Goal: Task Accomplishment & Management: Use online tool/utility

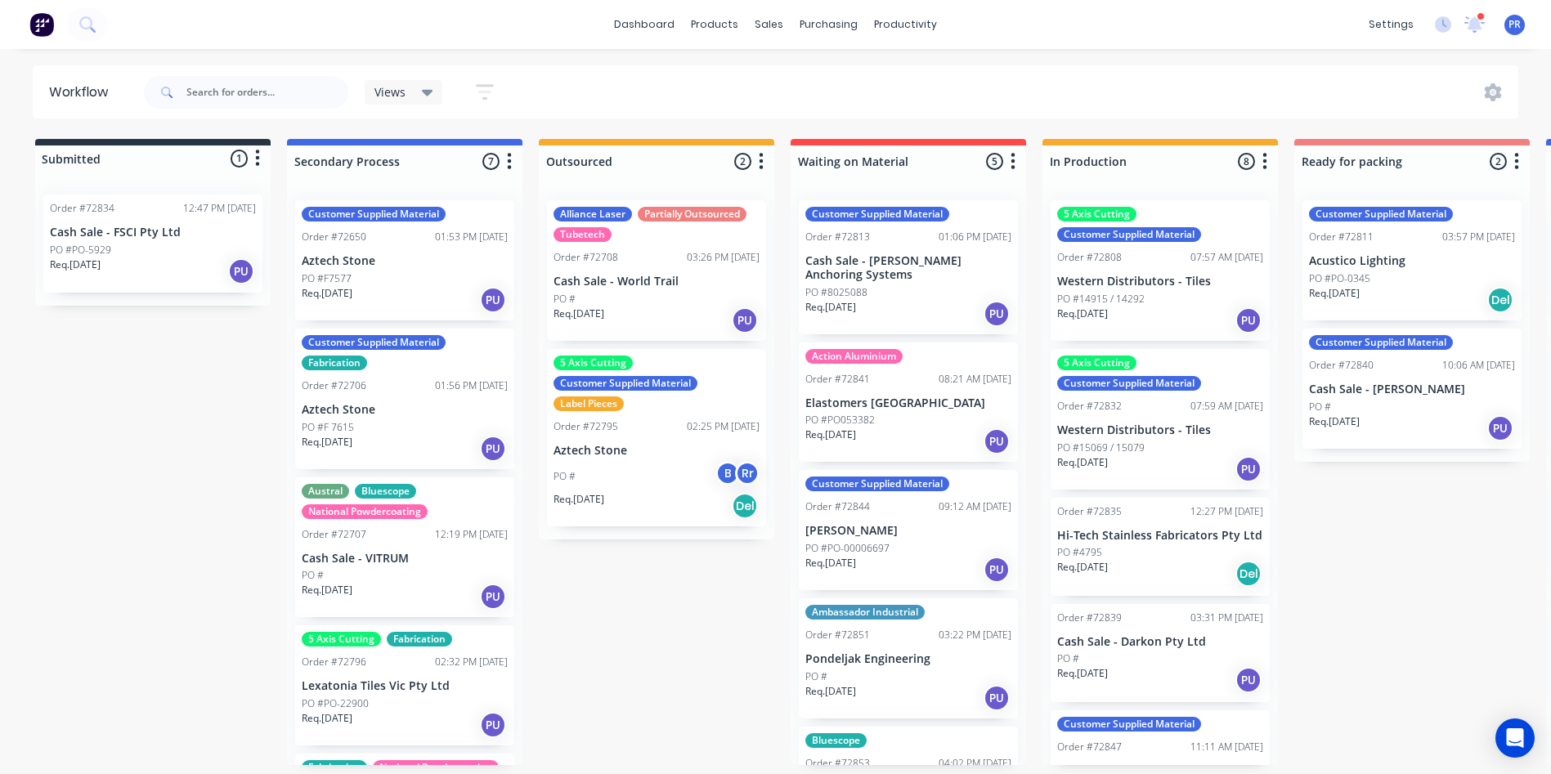
scroll to position [0, 1024]
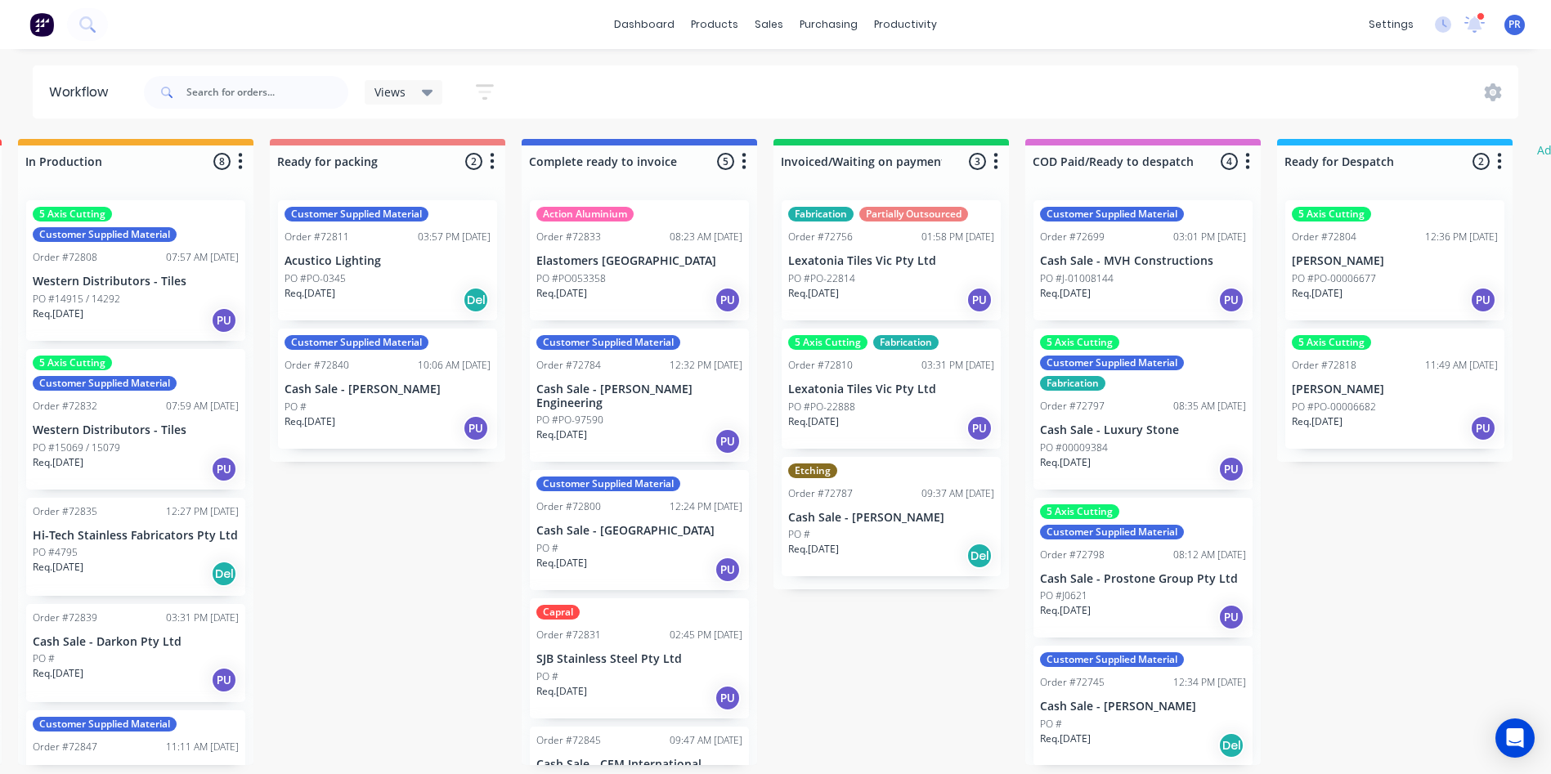
click at [422, 421] on div "Req. 16/09/25 PU" at bounding box center [387, 428] width 206 height 28
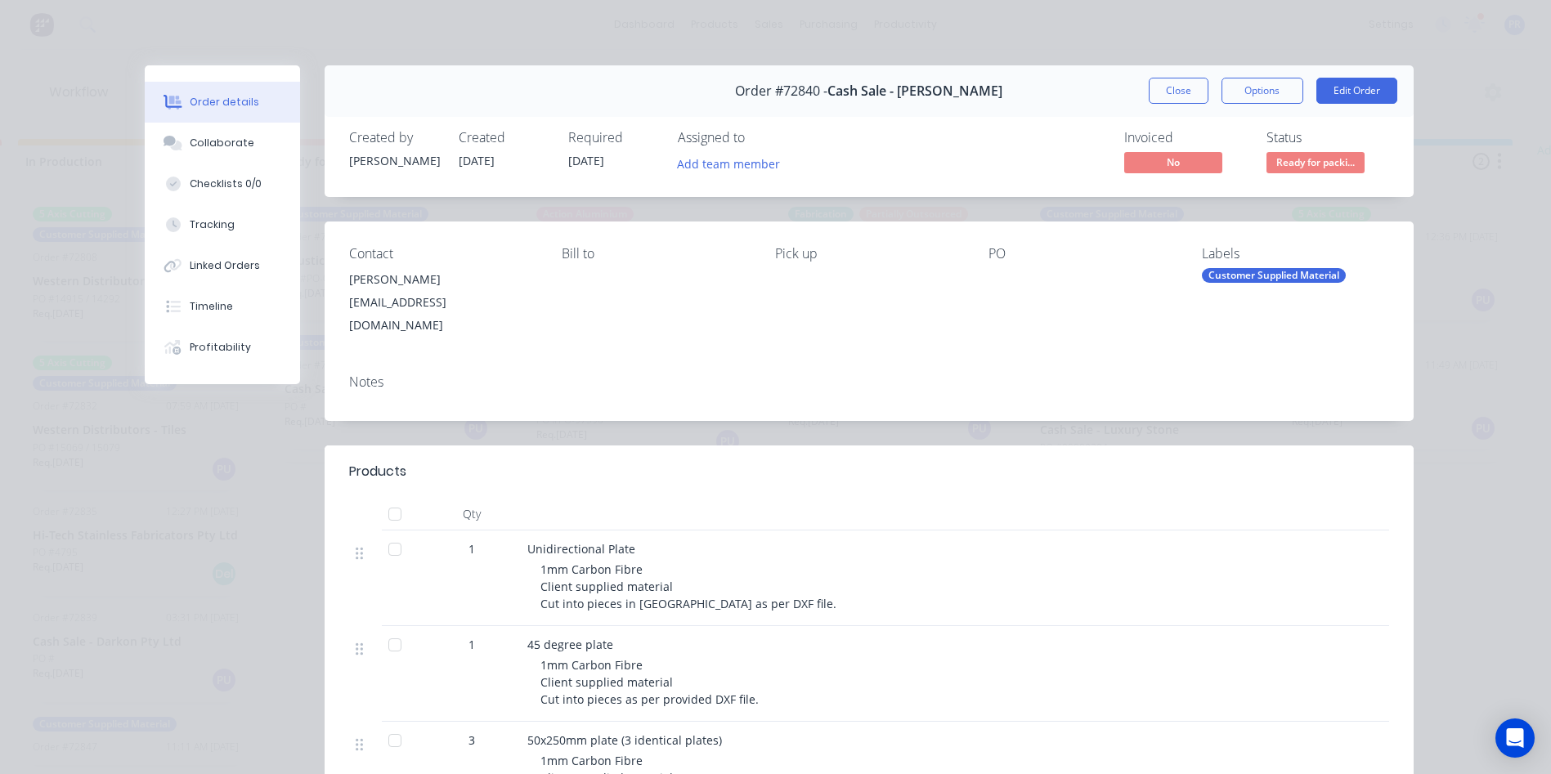
click at [1280, 170] on span "Ready for packi..." at bounding box center [1315, 162] width 98 height 20
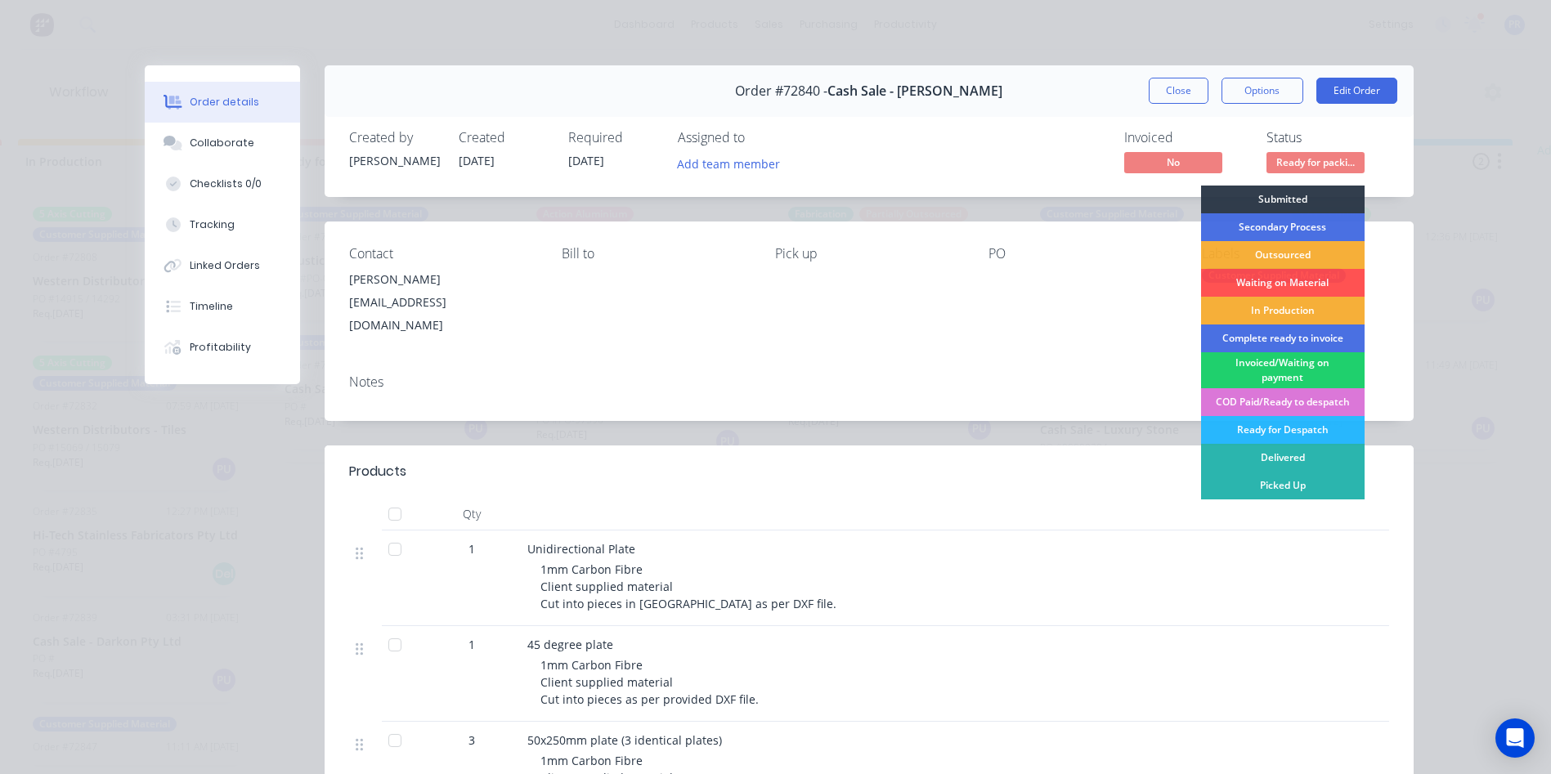
click at [1260, 338] on div "Complete ready to invoice" at bounding box center [1282, 339] width 163 height 28
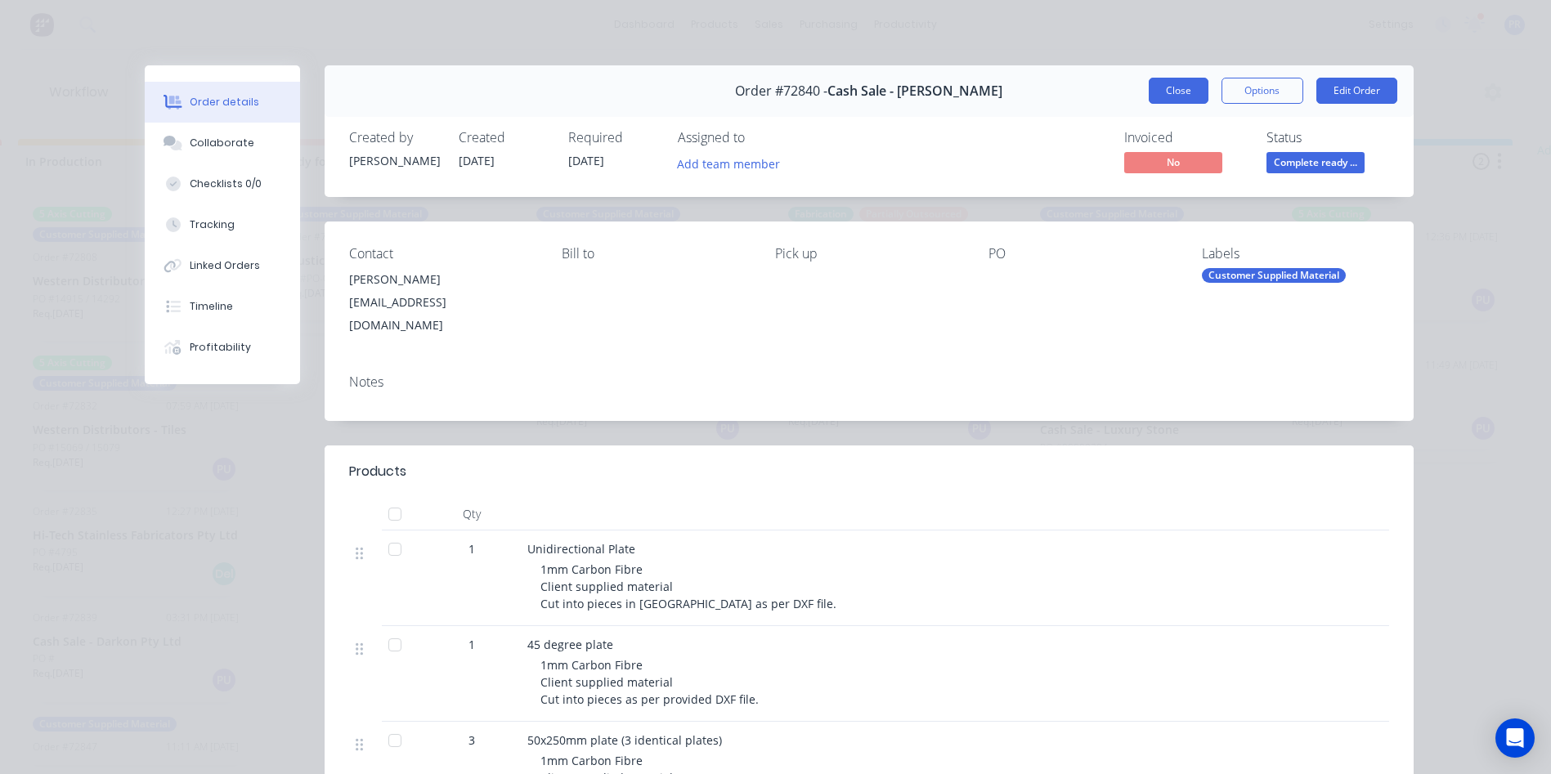
click at [1162, 101] on button "Close" at bounding box center [1178, 91] width 60 height 26
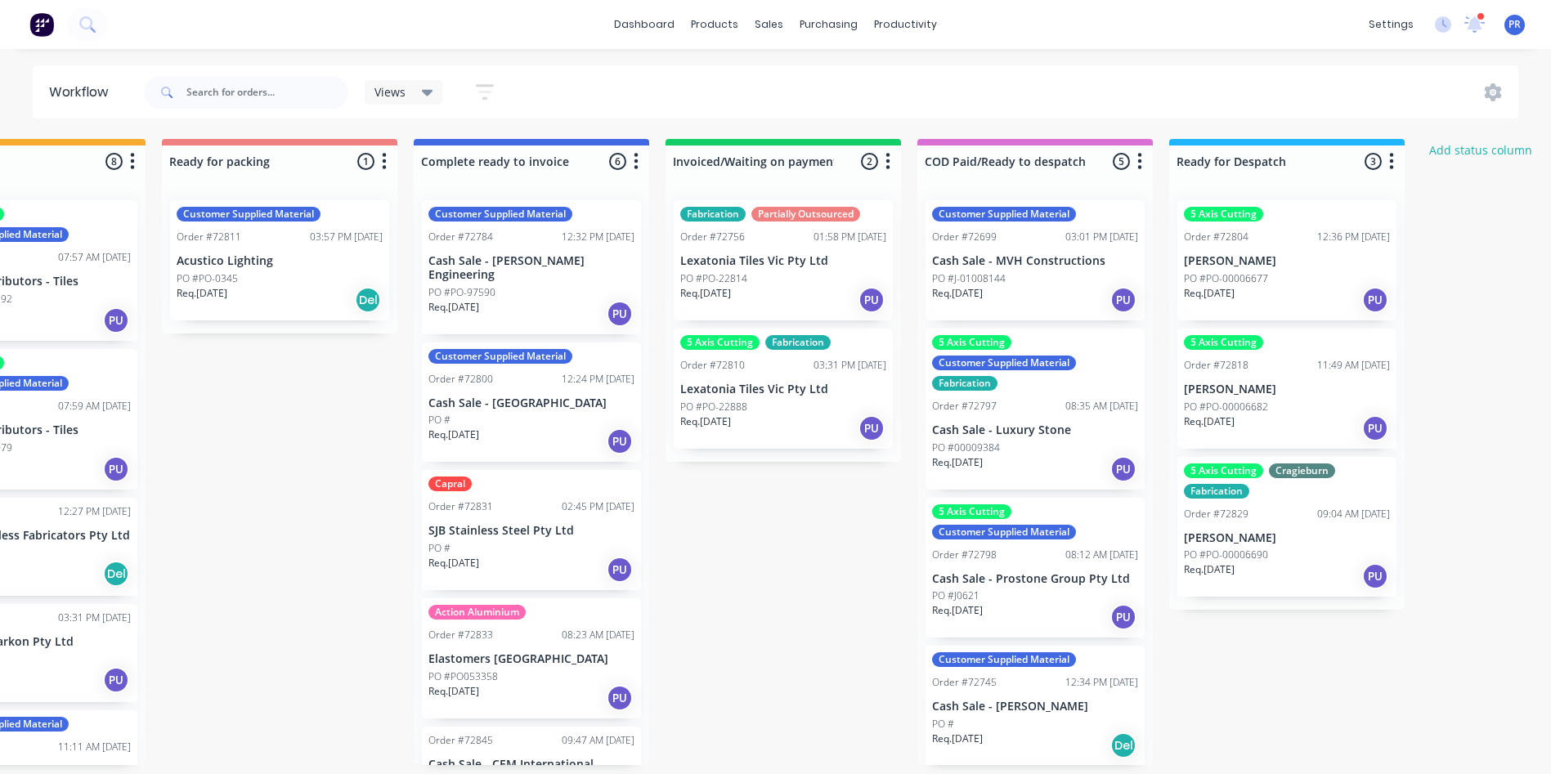
scroll to position [0, 1189]
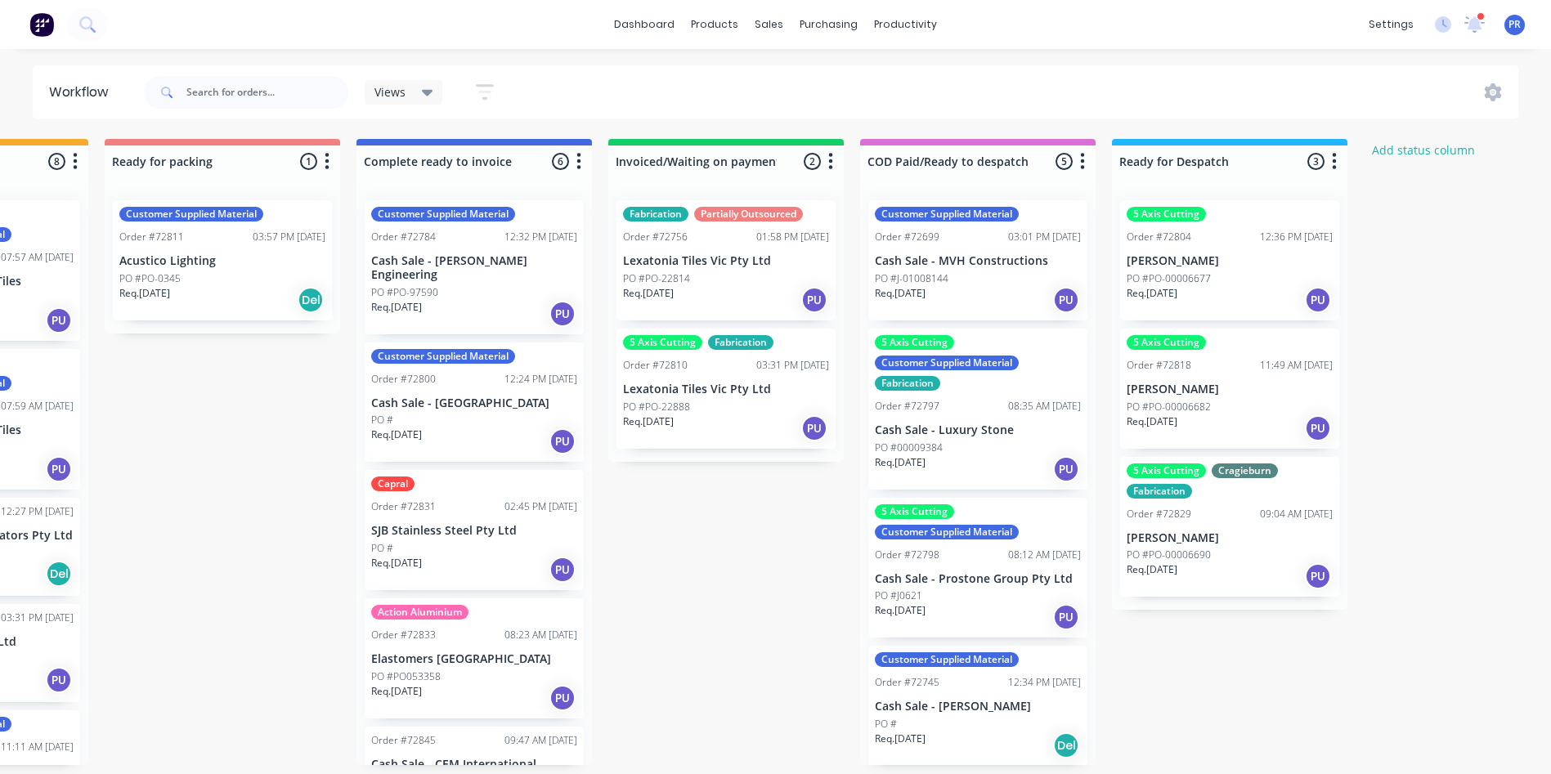
click at [1269, 292] on div "Req. [DATE] PU" at bounding box center [1229, 300] width 206 height 28
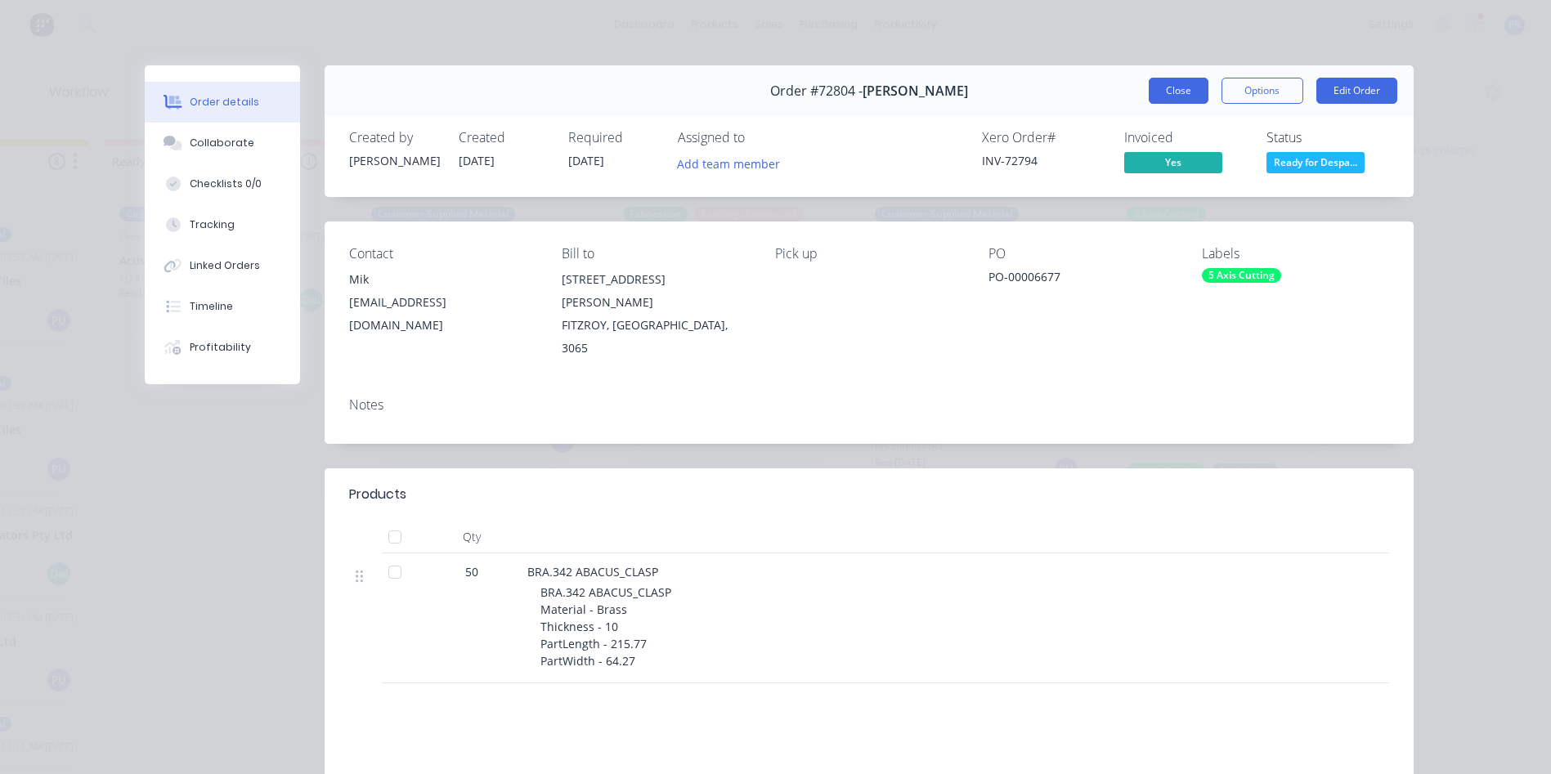
click at [1161, 101] on button "Close" at bounding box center [1178, 91] width 60 height 26
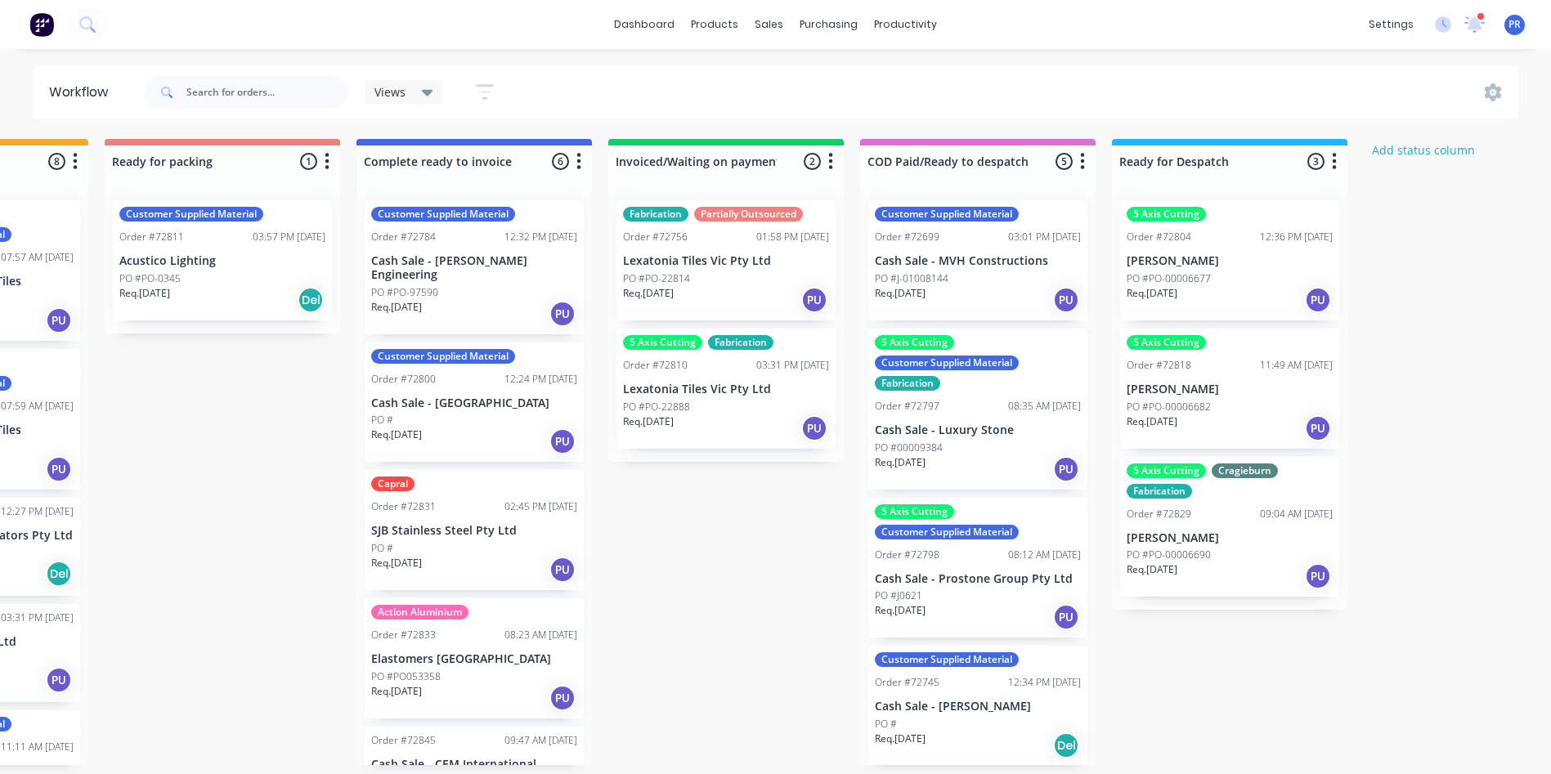
click at [1229, 419] on div "Req. [DATE] PU" at bounding box center [1229, 428] width 206 height 28
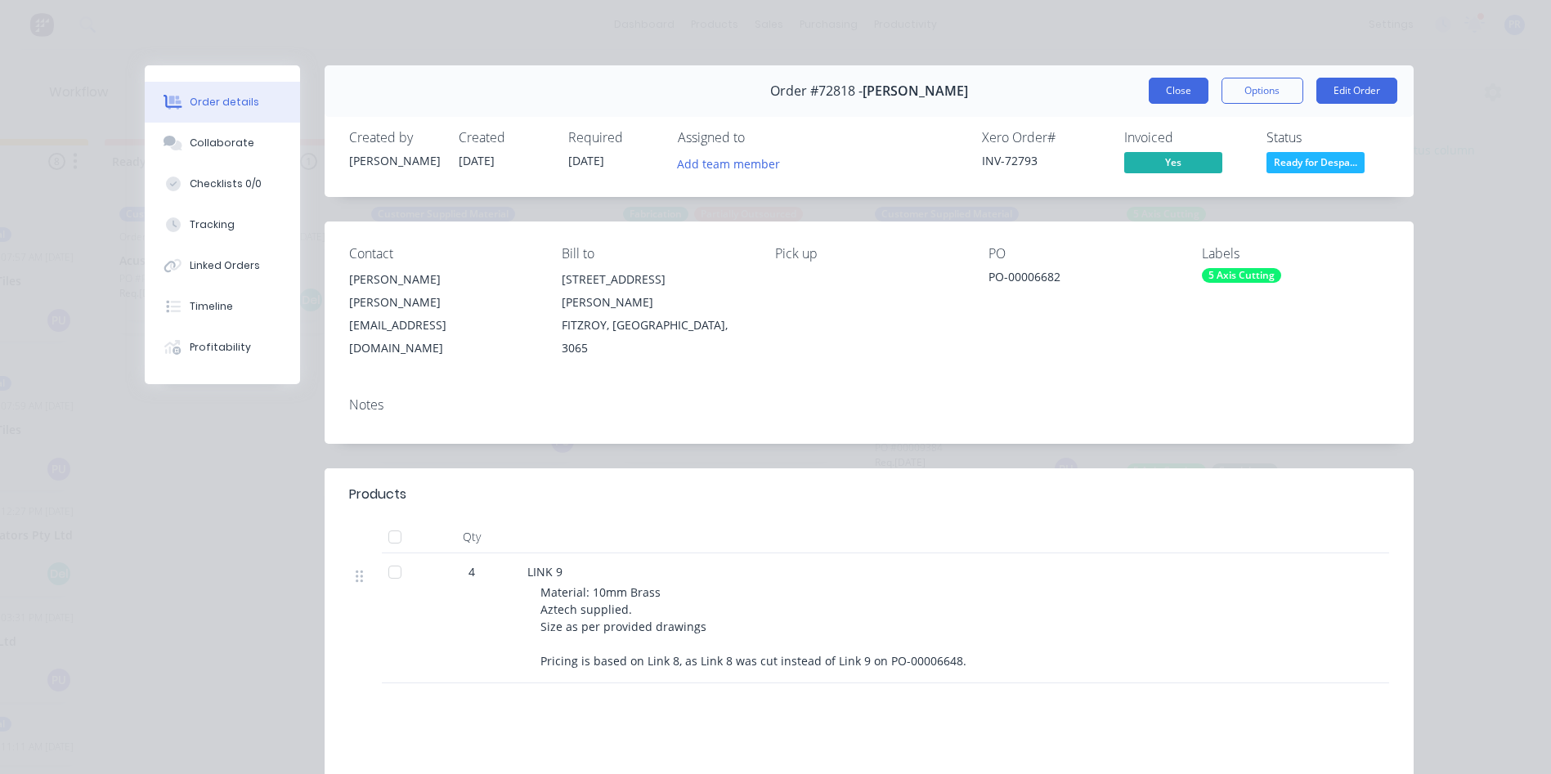
click at [1175, 98] on button "Close" at bounding box center [1178, 91] width 60 height 26
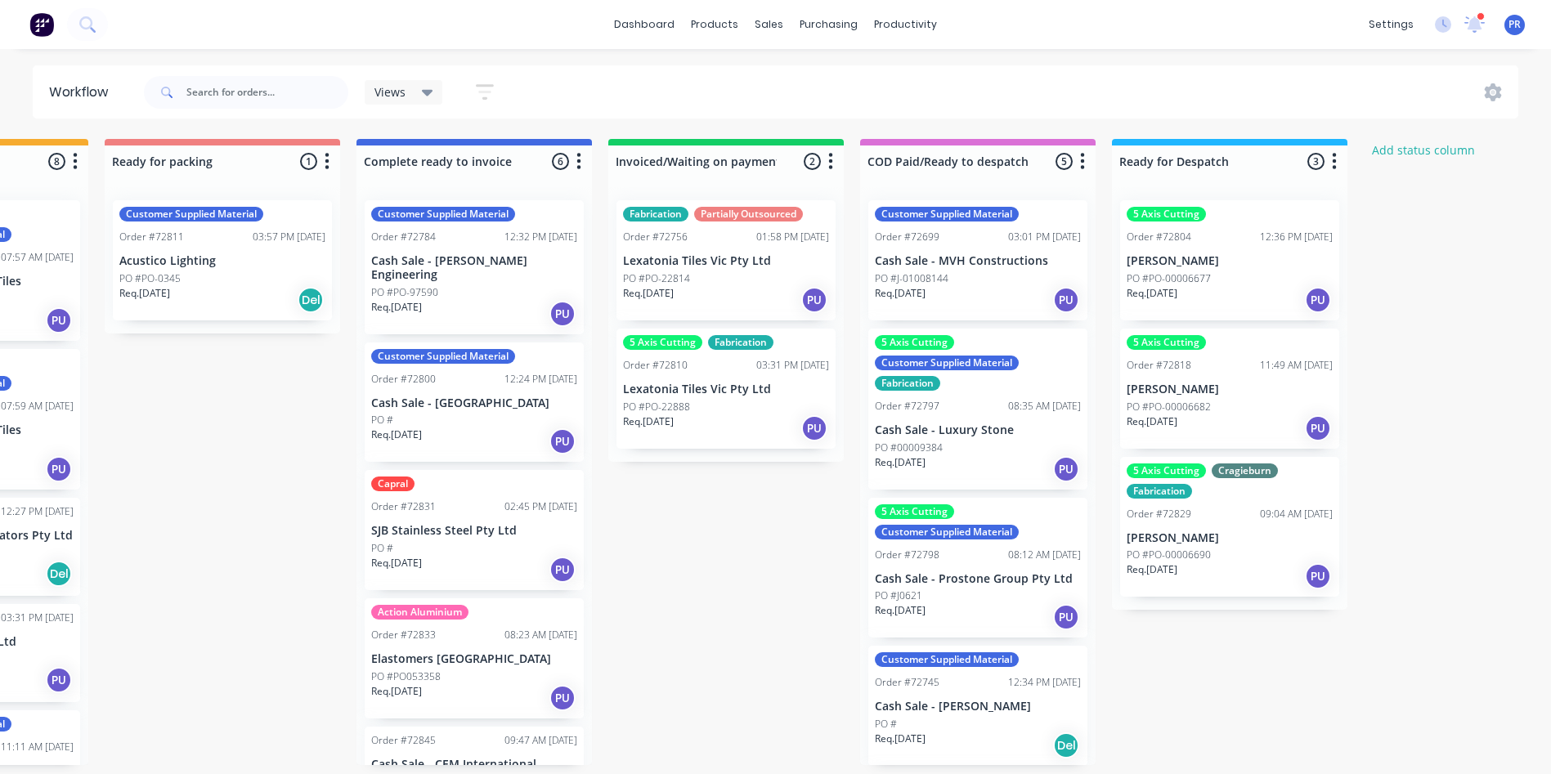
click at [1232, 545] on div "5 Axis Cutting Cragieburn Fabrication Order #72829 09:04 AM [DATE] [PERSON_NAME…" at bounding box center [1229, 527] width 219 height 141
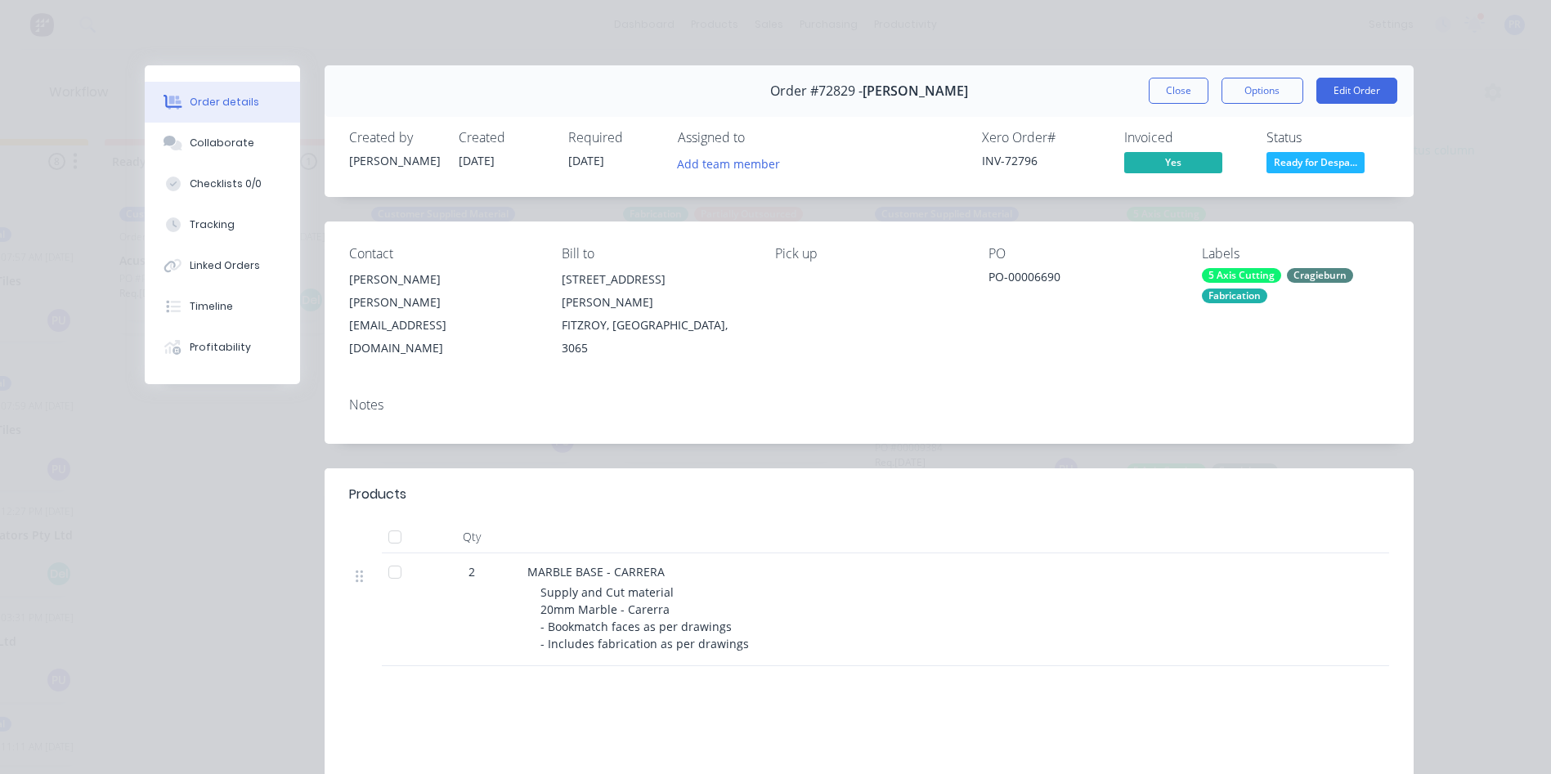
click at [1260, 92] on button "Options" at bounding box center [1262, 91] width 82 height 26
click at [1220, 195] on div "Delivery Docket" at bounding box center [1217, 198] width 142 height 24
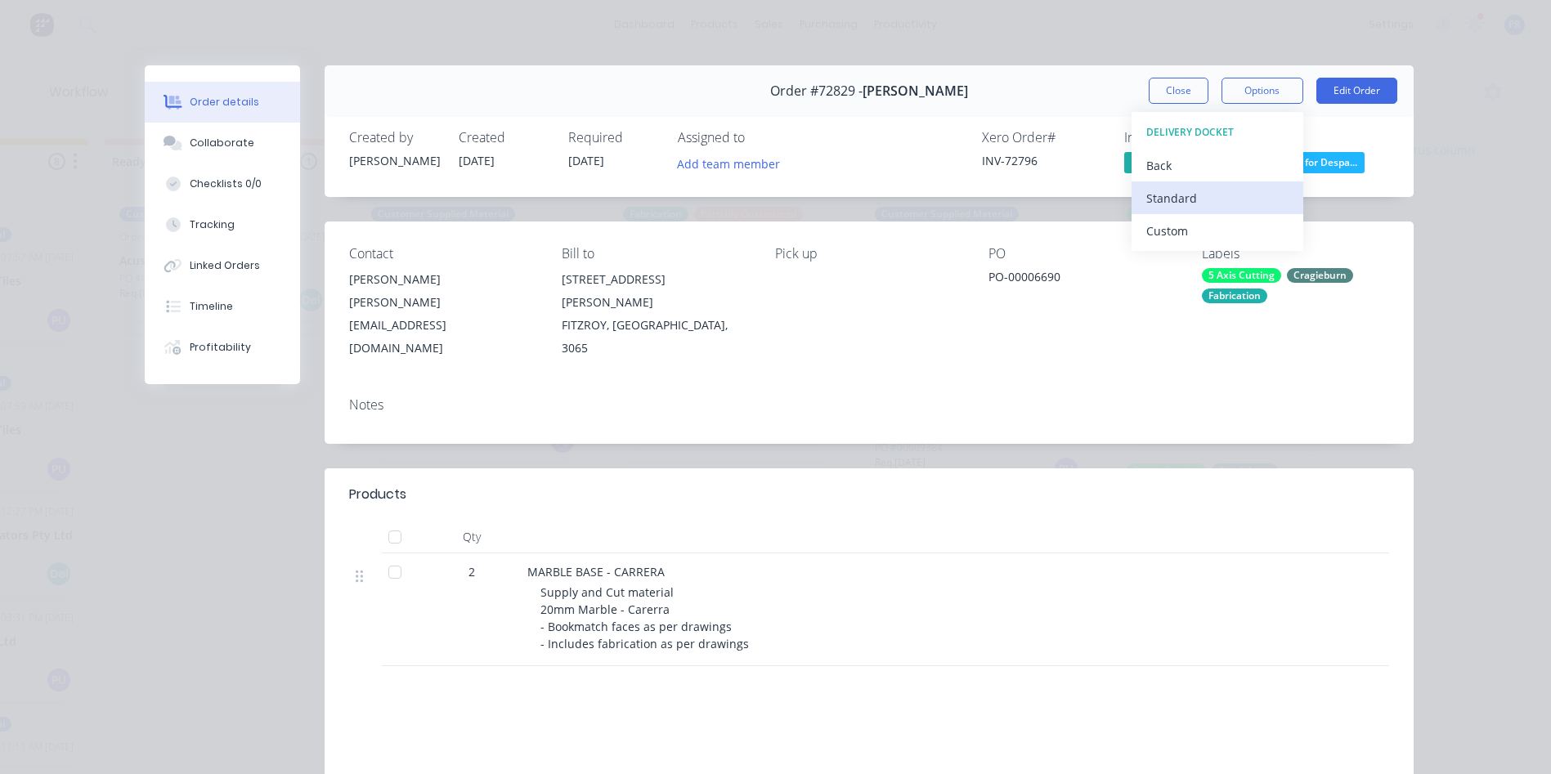
click at [1174, 204] on div "Standard" at bounding box center [1217, 198] width 142 height 24
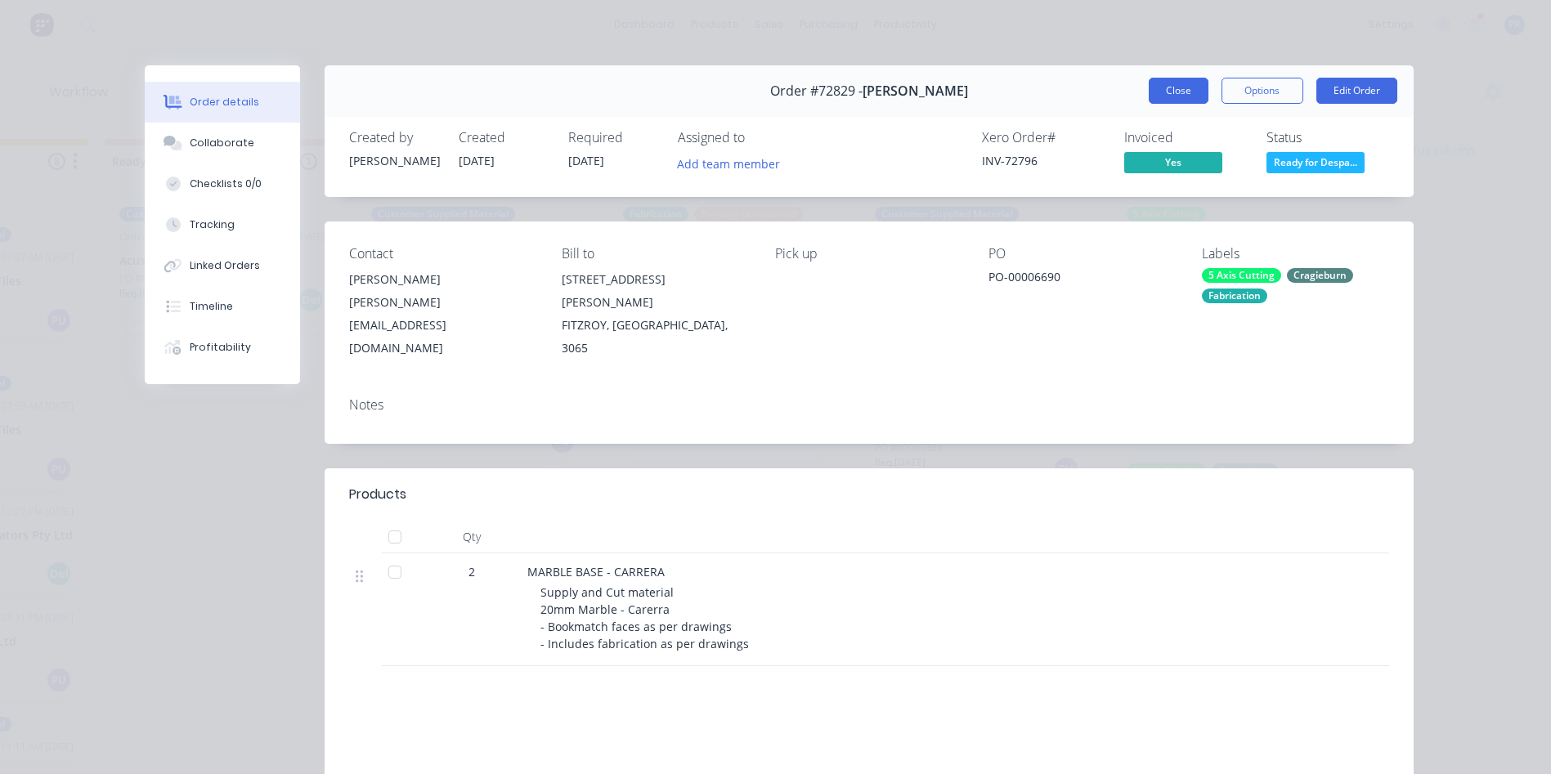
click at [1166, 92] on button "Close" at bounding box center [1178, 91] width 60 height 26
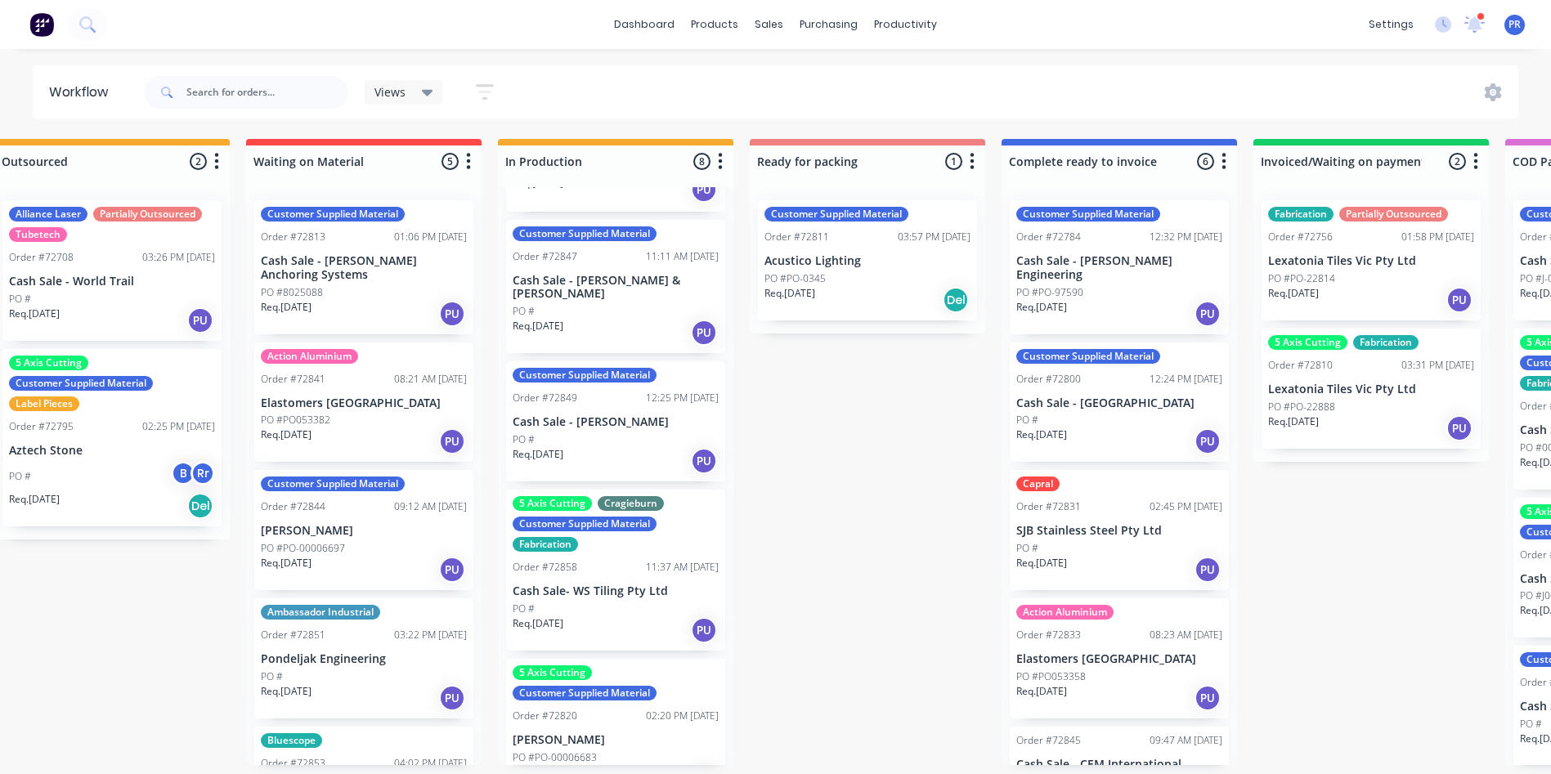
scroll to position [512, 0]
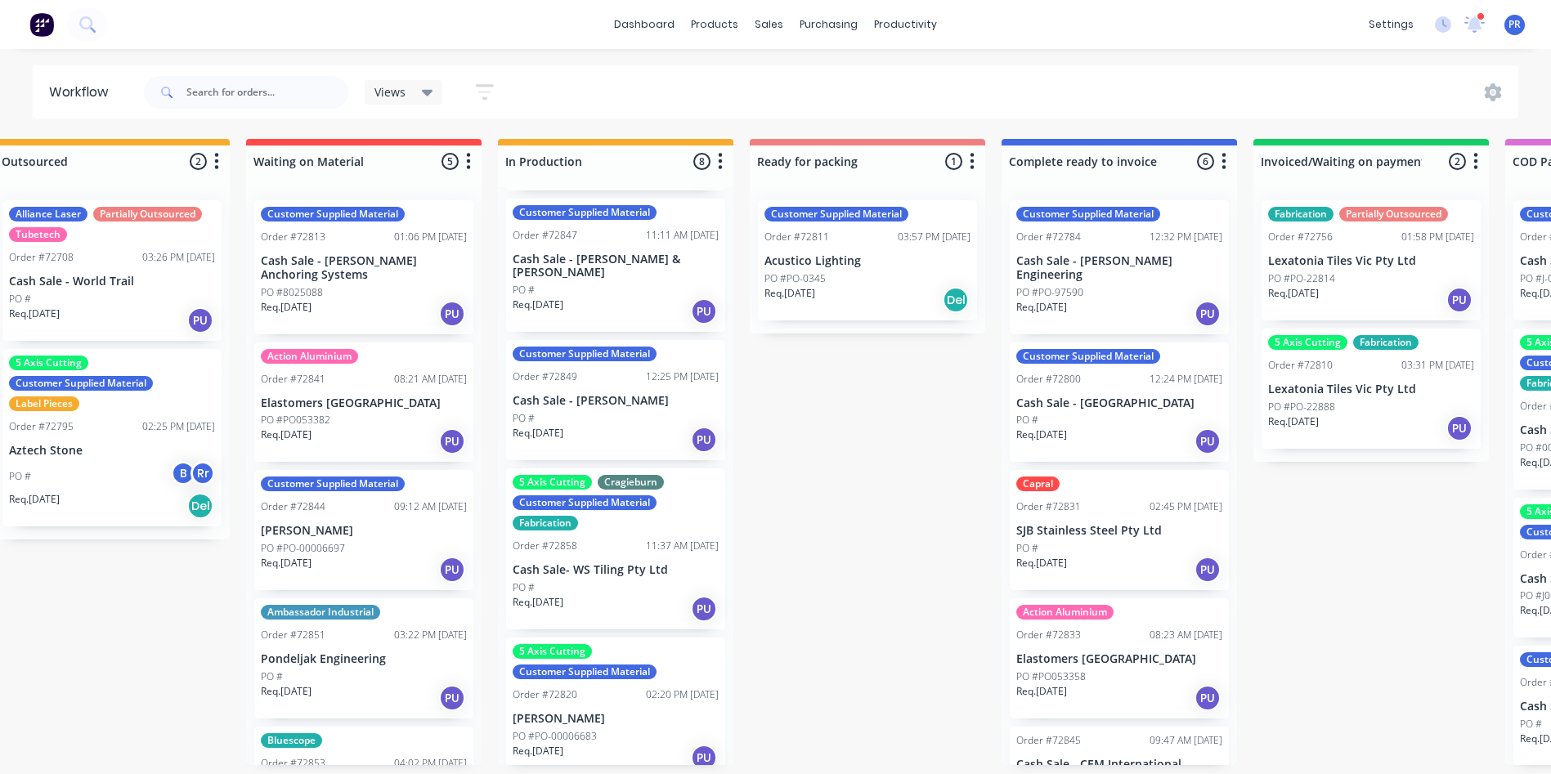
click at [634, 611] on div "5 Axis Cutting Cragieburn Customer Supplied Material Fabrication Order #72858 1…" at bounding box center [615, 548] width 219 height 161
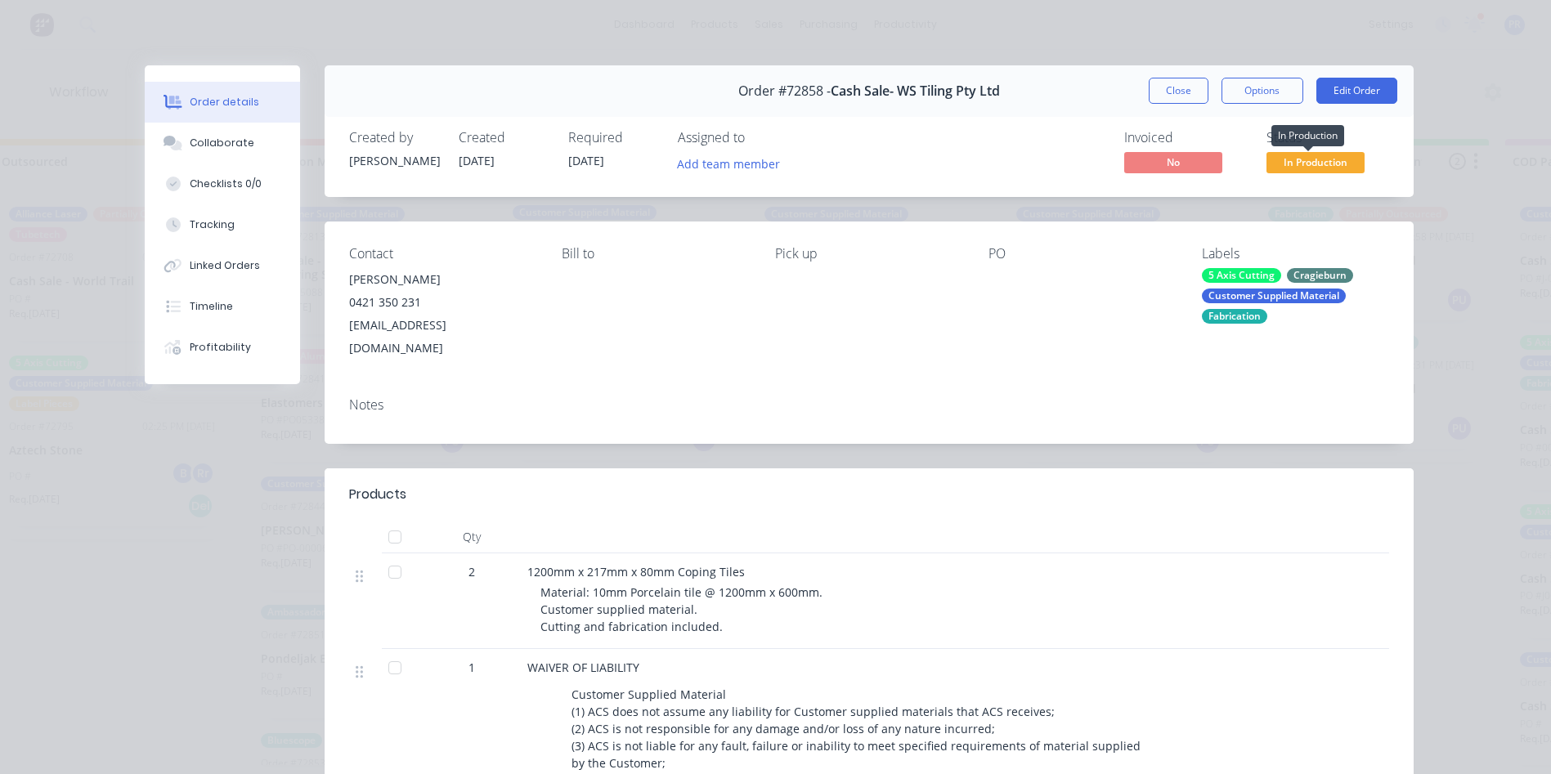
click at [1296, 166] on span "In Production" at bounding box center [1315, 162] width 98 height 20
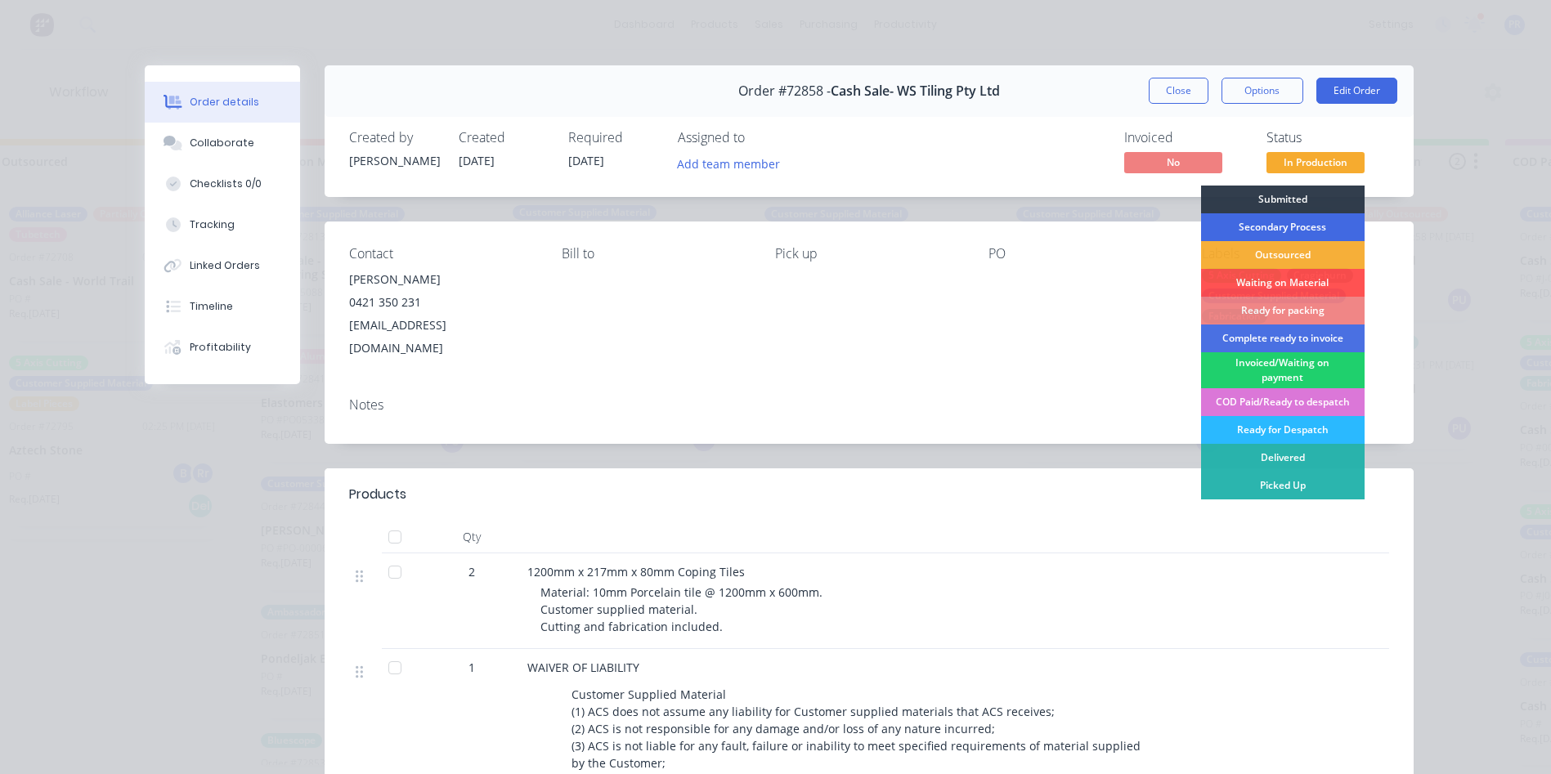
click at [1246, 223] on div "Secondary Process" at bounding box center [1282, 227] width 163 height 28
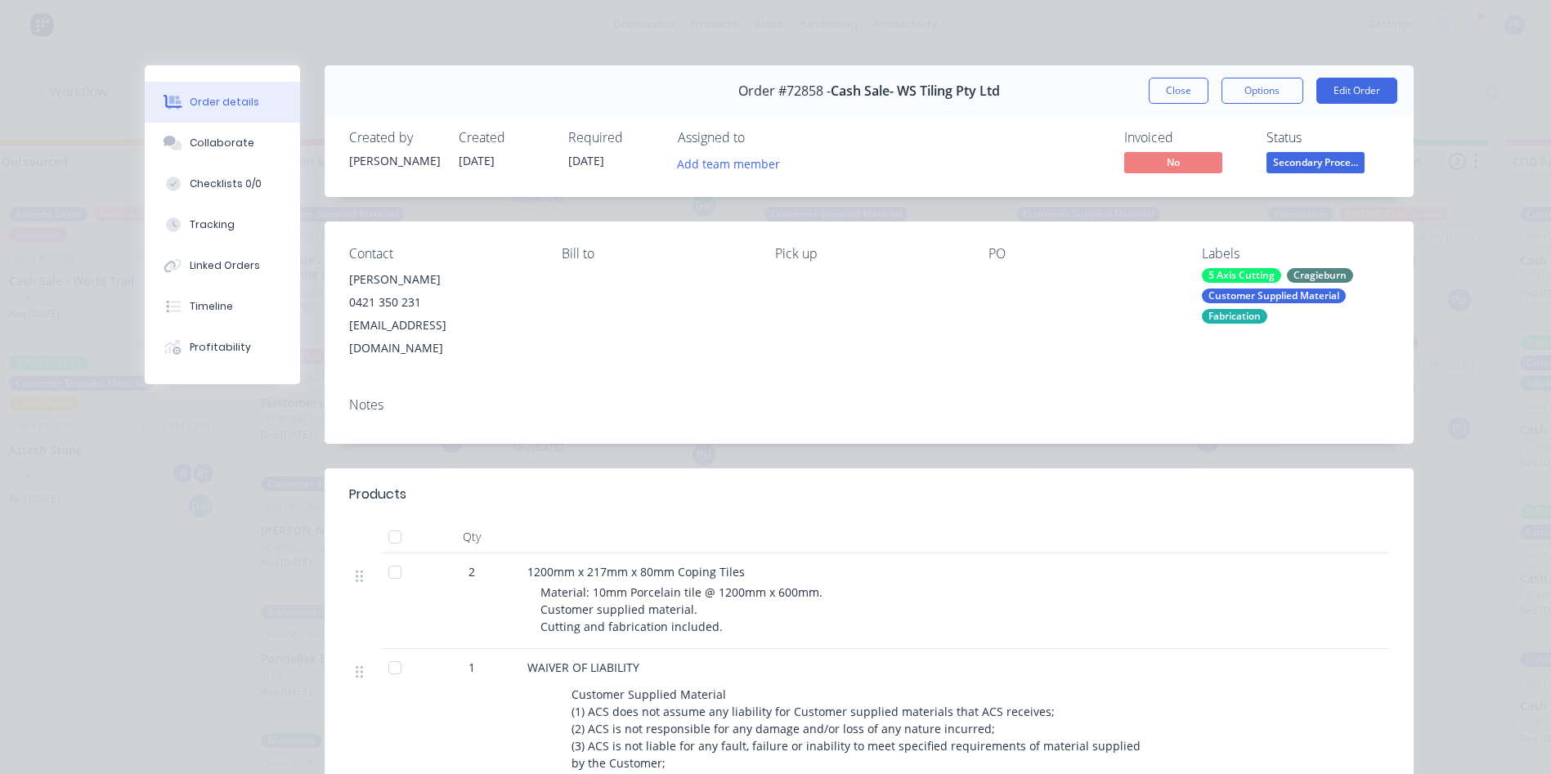
scroll to position [342, 0]
click at [1163, 93] on button "Close" at bounding box center [1178, 91] width 60 height 26
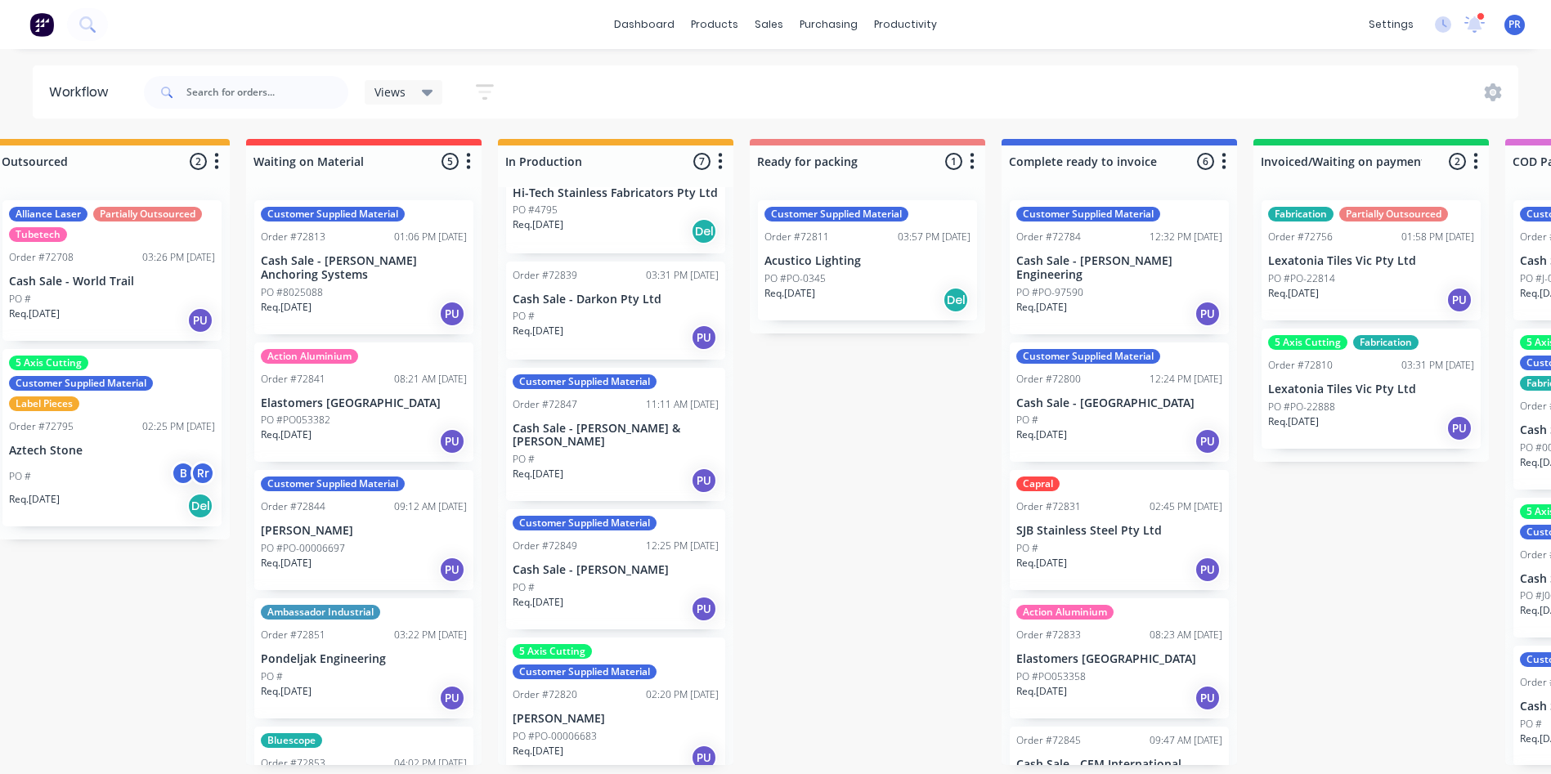
click at [617, 470] on div "Req. [DATE] PU" at bounding box center [616, 481] width 206 height 28
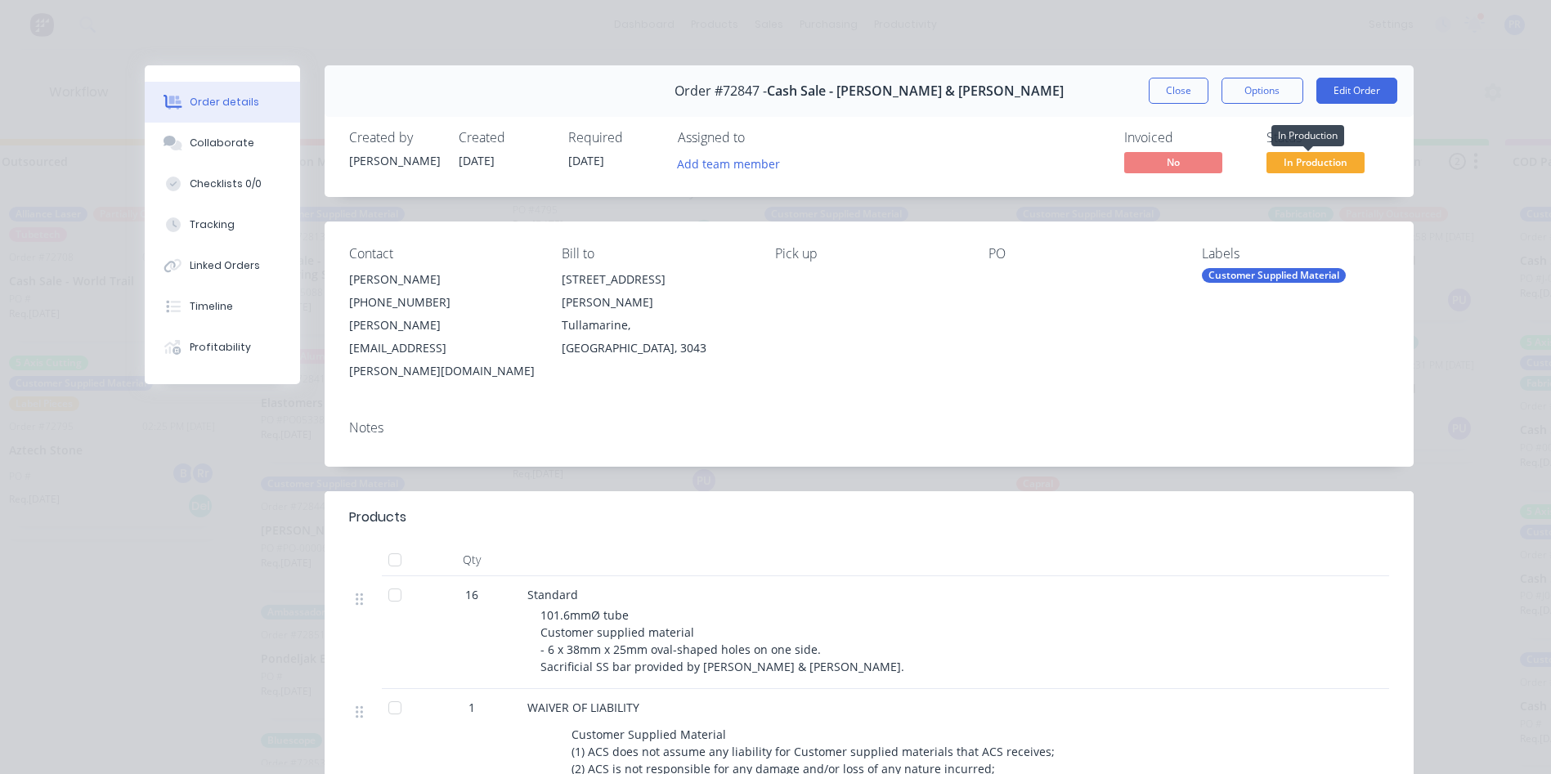
click at [1279, 161] on span "In Production" at bounding box center [1315, 162] width 98 height 20
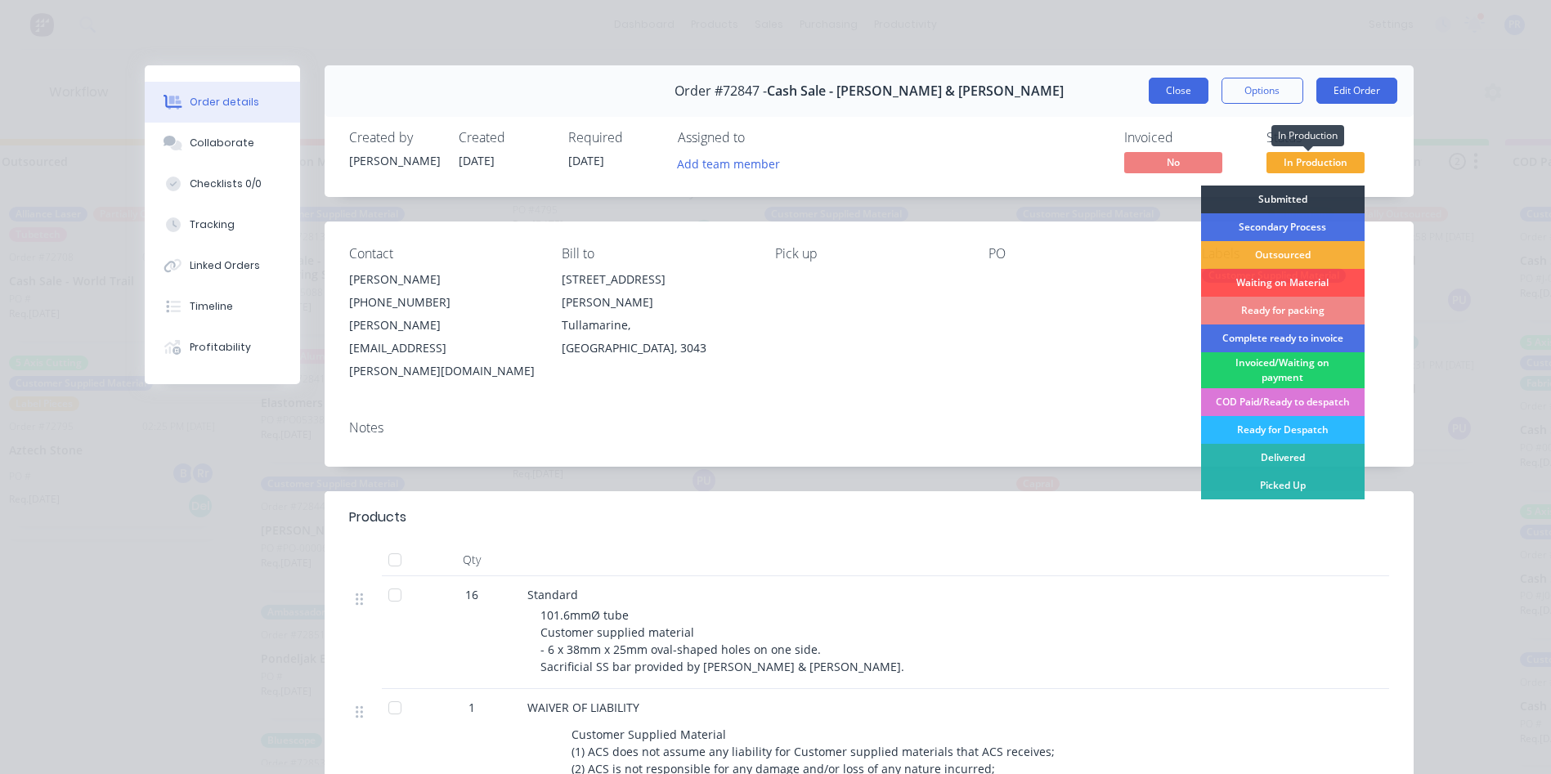
click at [1150, 96] on button "Close" at bounding box center [1178, 91] width 60 height 26
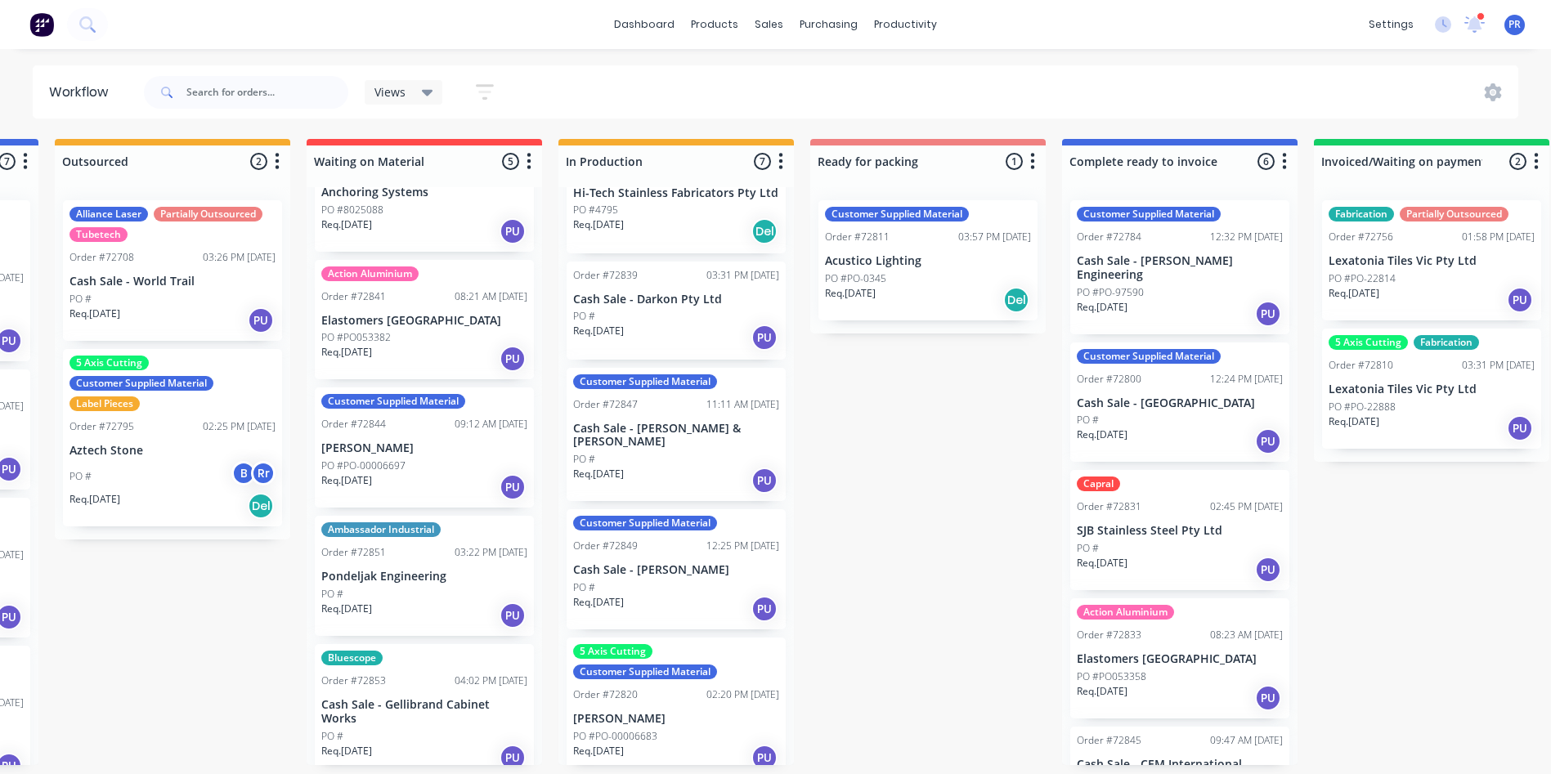
scroll to position [3, 484]
click at [715, 744] on div "Req. [DATE] PU" at bounding box center [676, 758] width 206 height 28
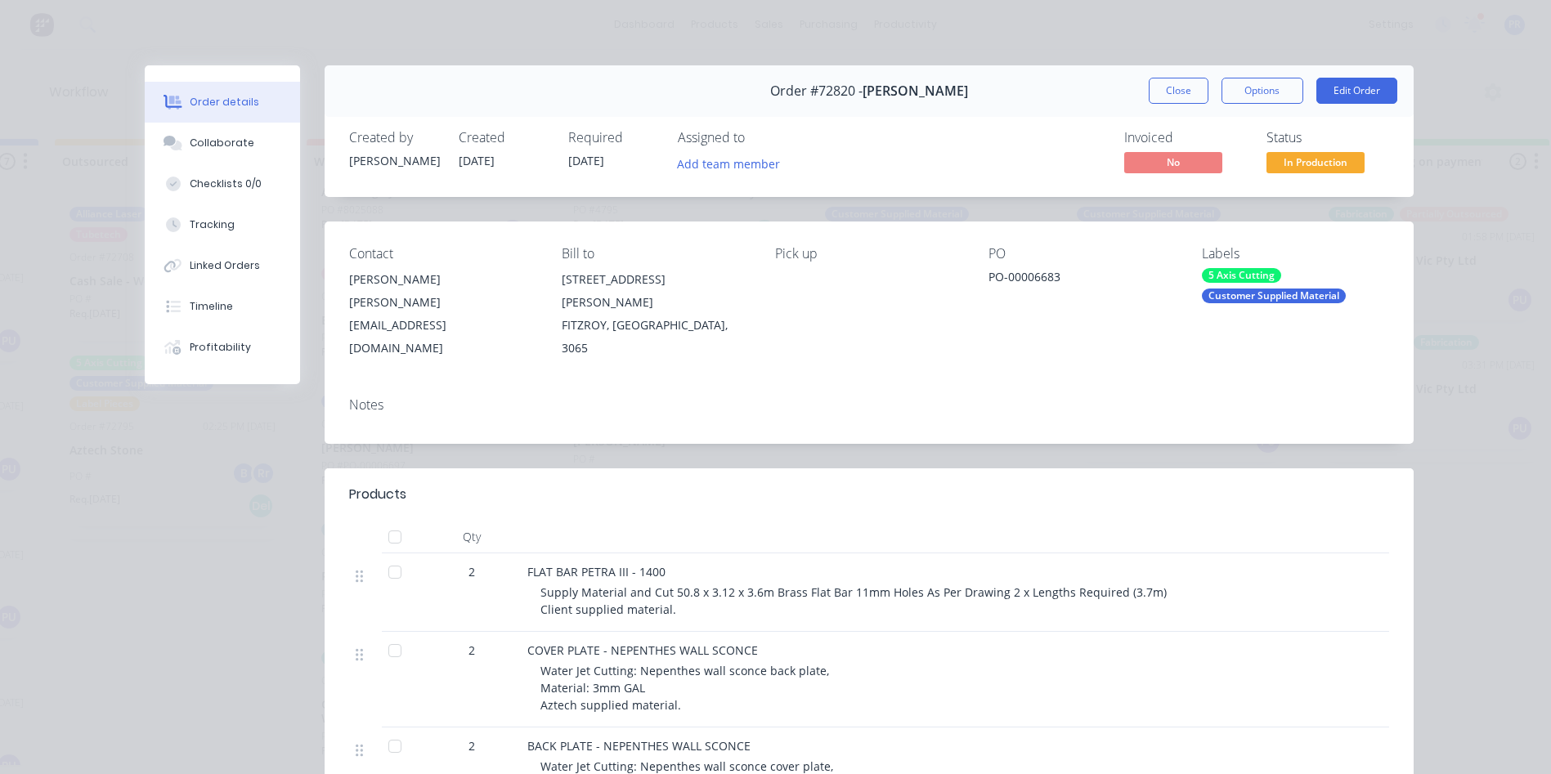
click at [1181, 92] on button "Close" at bounding box center [1178, 91] width 60 height 26
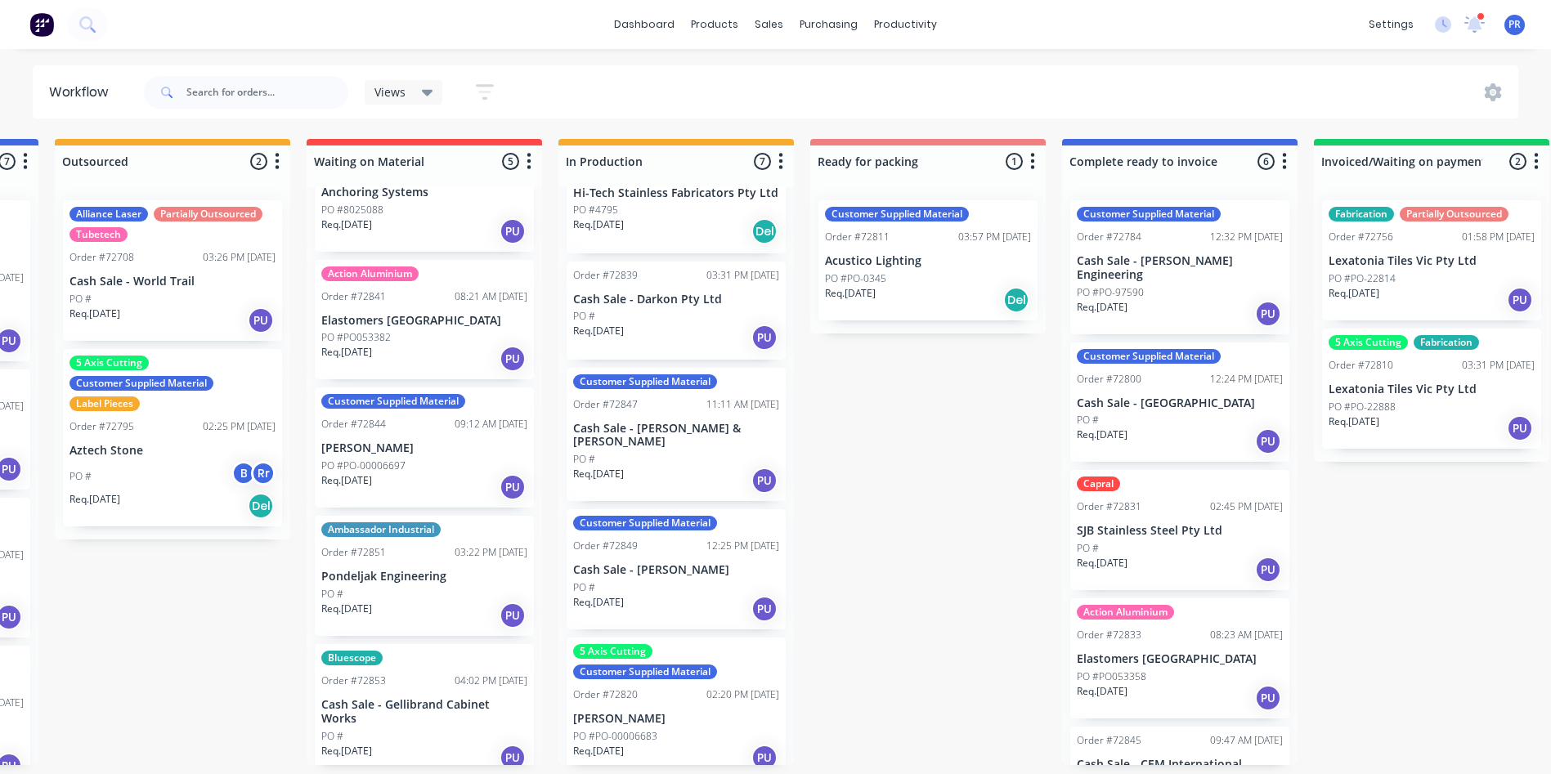
click at [683, 744] on div "Req. [DATE] PU" at bounding box center [676, 758] width 206 height 28
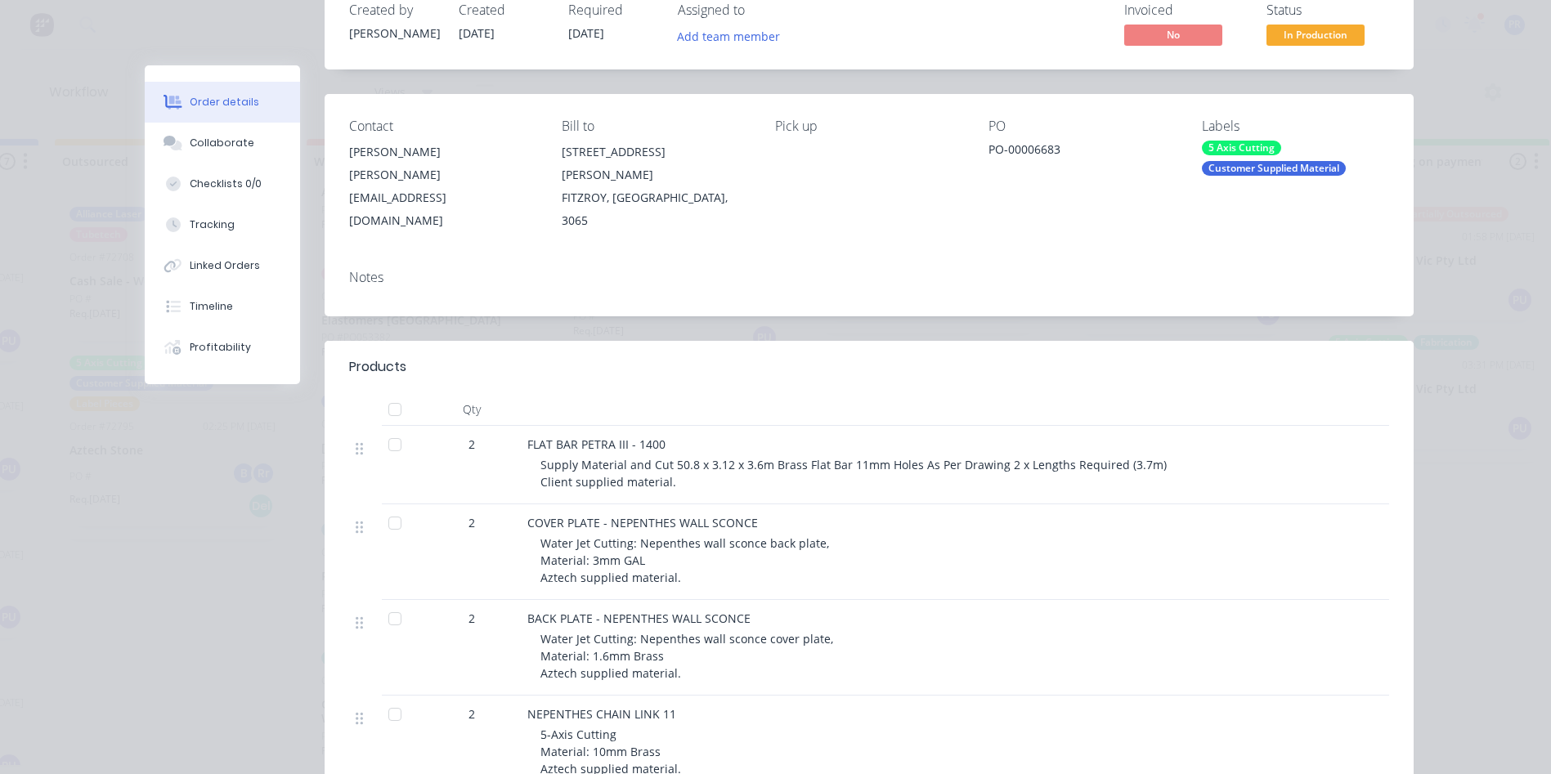
scroll to position [0, 0]
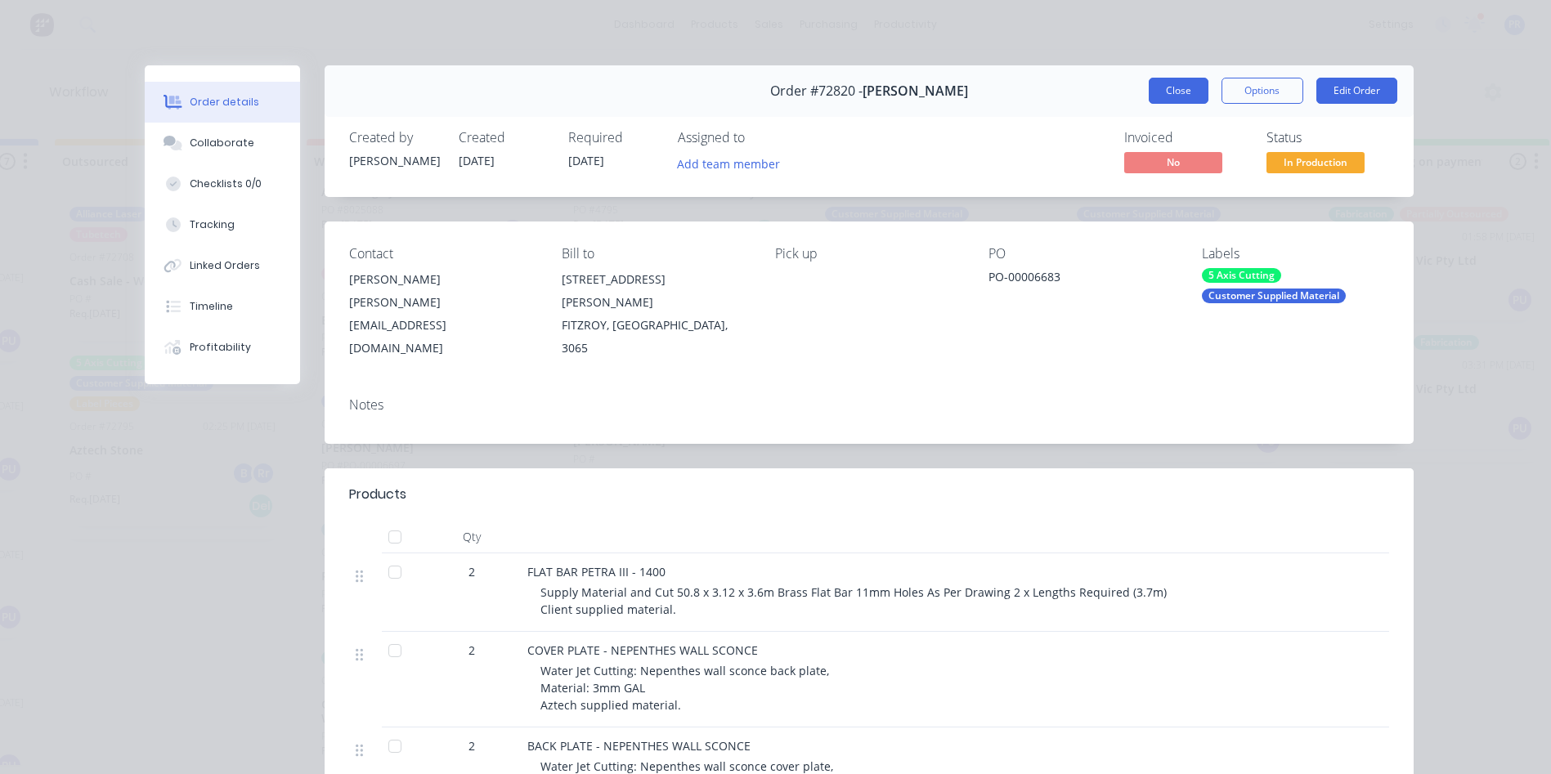
click at [1178, 96] on button "Close" at bounding box center [1178, 91] width 60 height 26
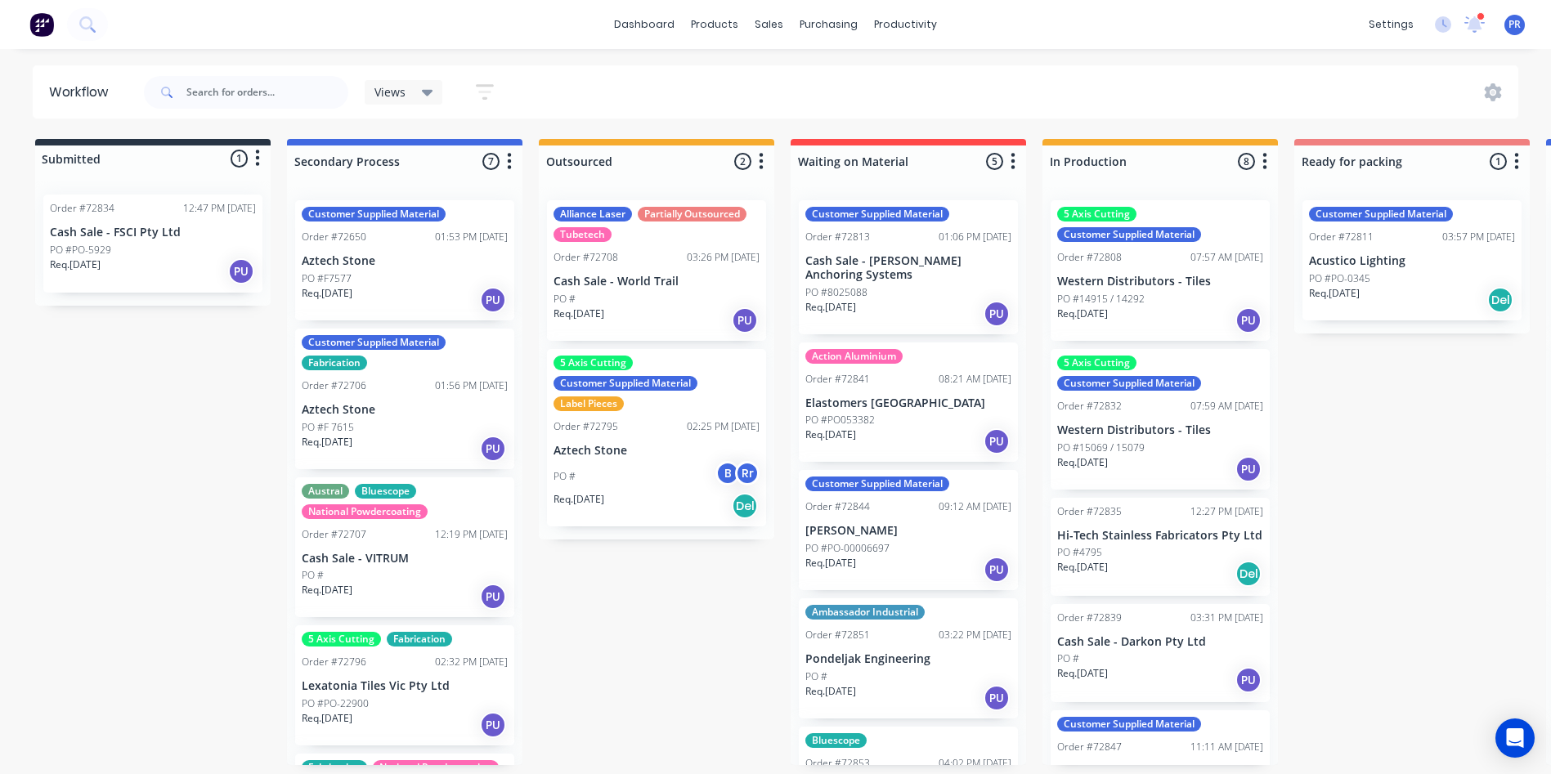
click at [1147, 683] on div "Req. 09/09/25 PU" at bounding box center [1160, 680] width 206 height 28
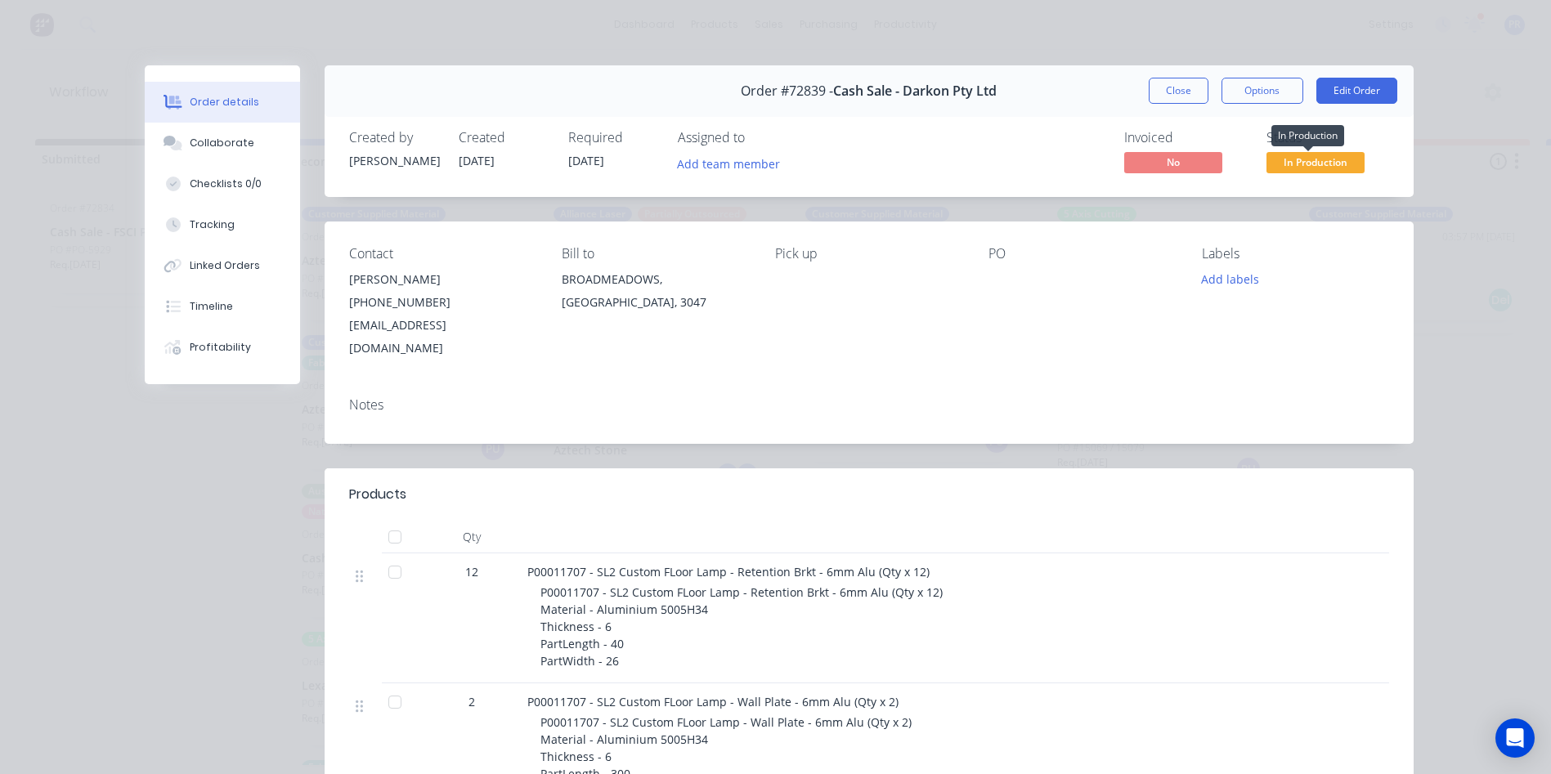
click at [1271, 169] on span "In Production" at bounding box center [1315, 162] width 98 height 20
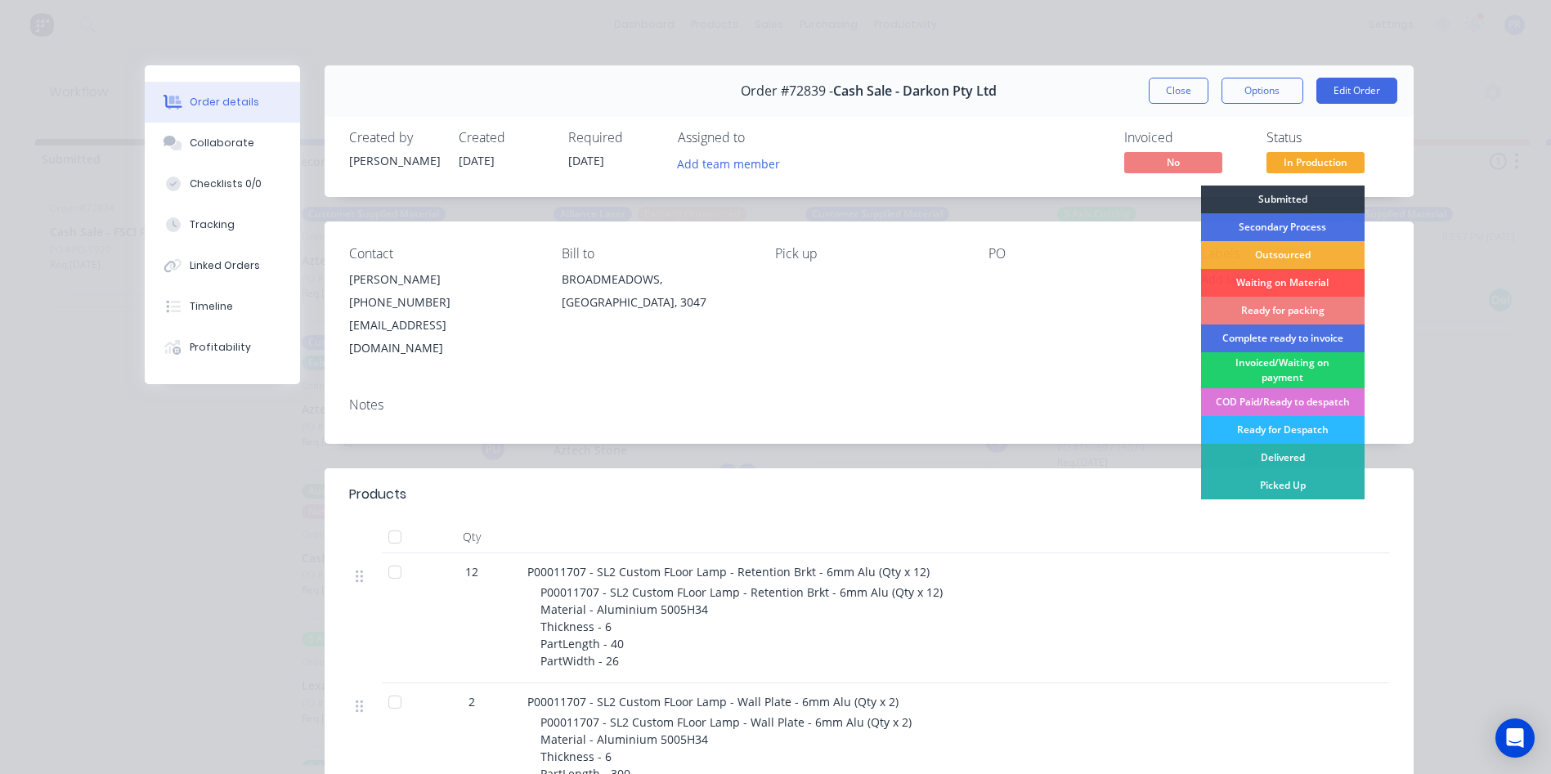
click at [1269, 308] on div "Ready for packing" at bounding box center [1282, 311] width 163 height 28
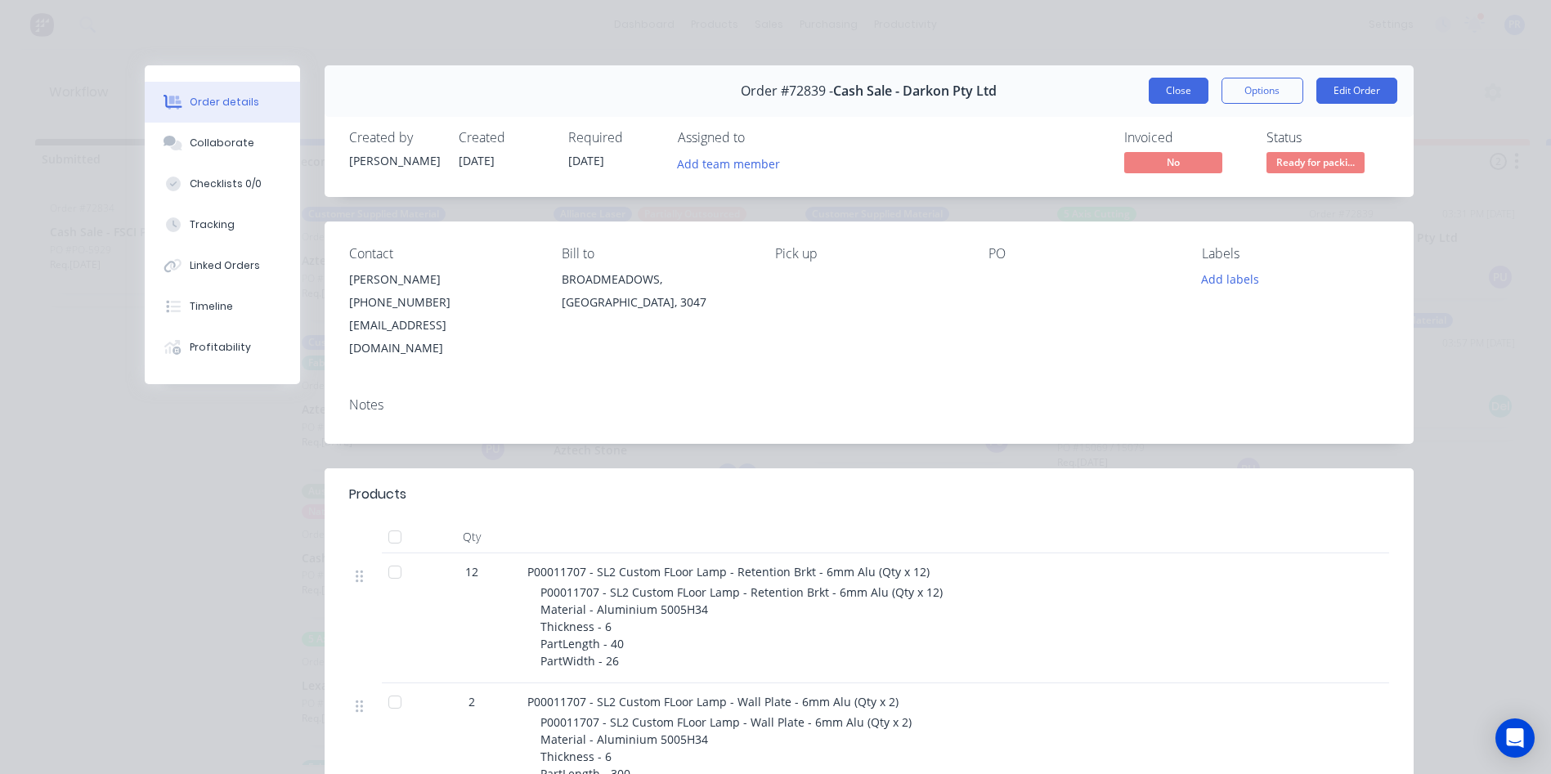
click at [1169, 80] on button "Close" at bounding box center [1178, 91] width 60 height 26
